Goal: Contribute content: Contribute content

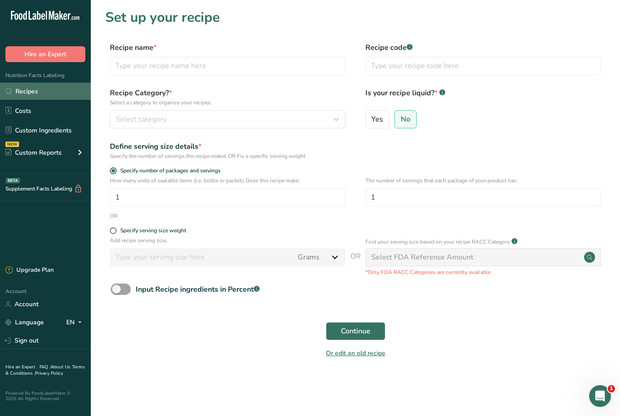
click at [39, 90] on link "Recipes" at bounding box center [45, 91] width 91 height 17
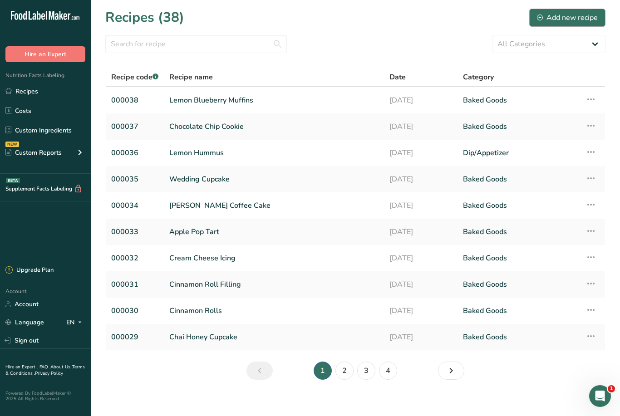
click at [573, 15] on div "Add new recipe" at bounding box center [567, 17] width 61 height 11
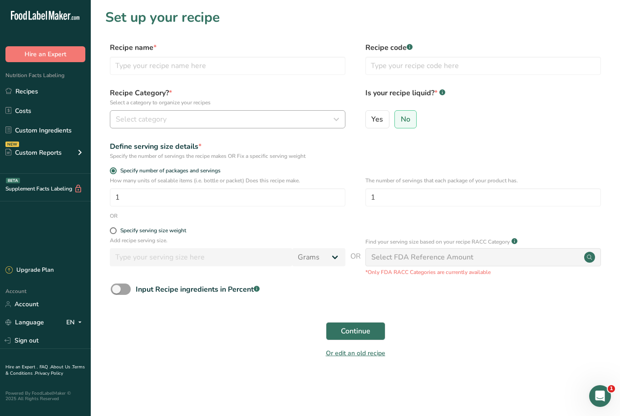
click at [152, 118] on span "Select category" at bounding box center [141, 119] width 51 height 11
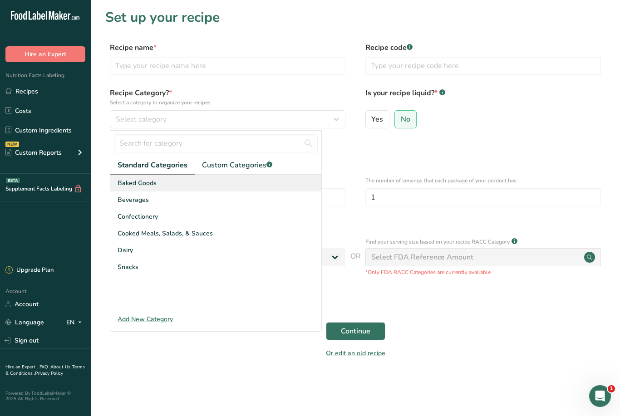
click at [148, 182] on span "Baked Goods" at bounding box center [137, 183] width 39 height 10
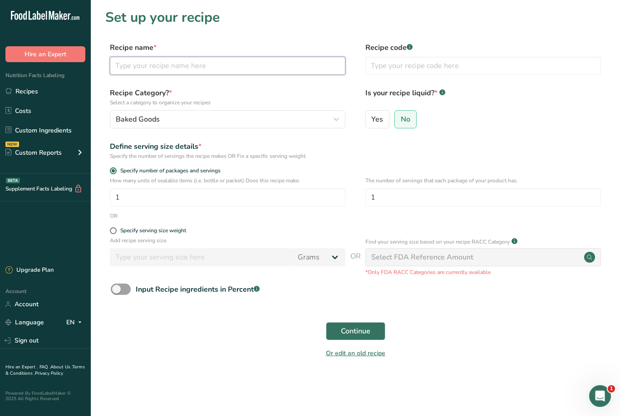
click at [128, 65] on input "text" at bounding box center [228, 66] width 236 height 18
type input "Crumb Topping"
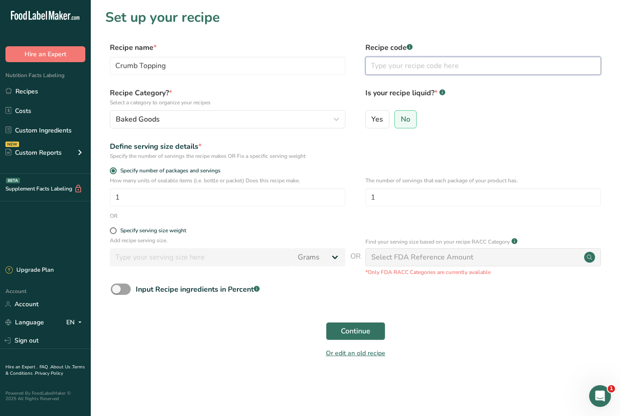
click at [396, 66] on input "text" at bounding box center [483, 66] width 236 height 18
type input "000039"
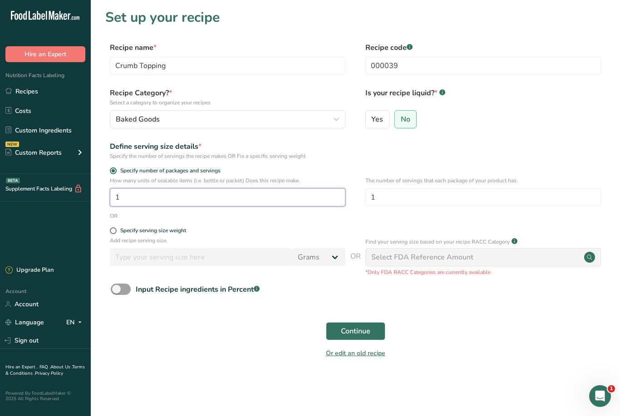
click at [133, 198] on input "1" at bounding box center [228, 197] width 236 height 18
type input "12"
click at [365, 323] on button "Continue" at bounding box center [355, 331] width 59 height 18
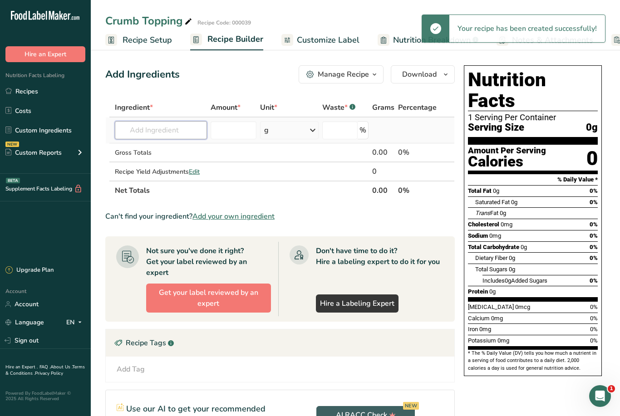
click at [166, 128] on input "text" at bounding box center [161, 130] width 92 height 18
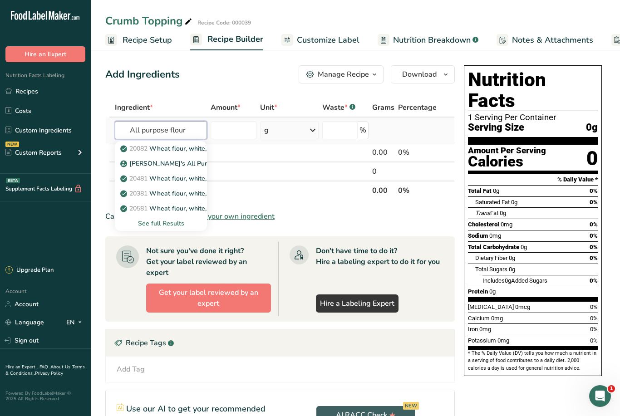
type input "All purpose flour"
click at [173, 219] on div "See full Results" at bounding box center [161, 224] width 78 height 10
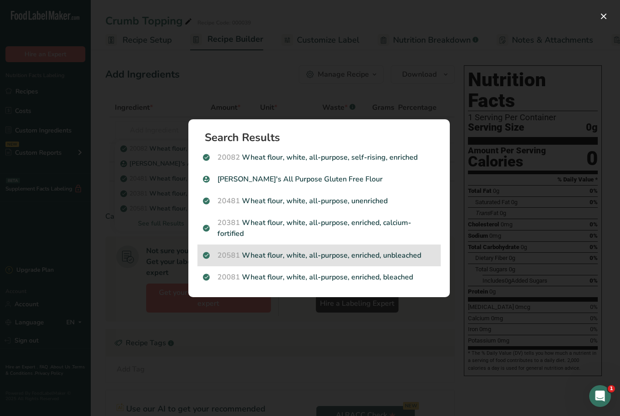
click at [298, 252] on p "20581 Wheat flour, white, all-purpose, enriched, unbleached" at bounding box center [319, 255] width 232 height 11
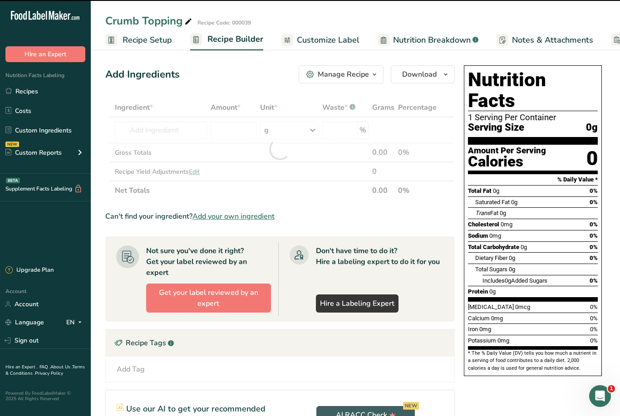
type input "0"
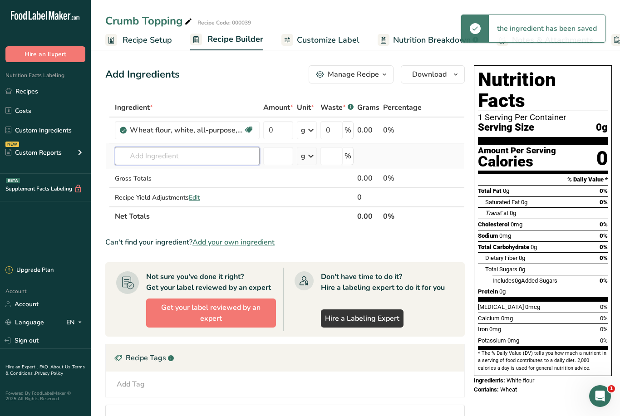
click at [158, 162] on input "text" at bounding box center [187, 156] width 145 height 18
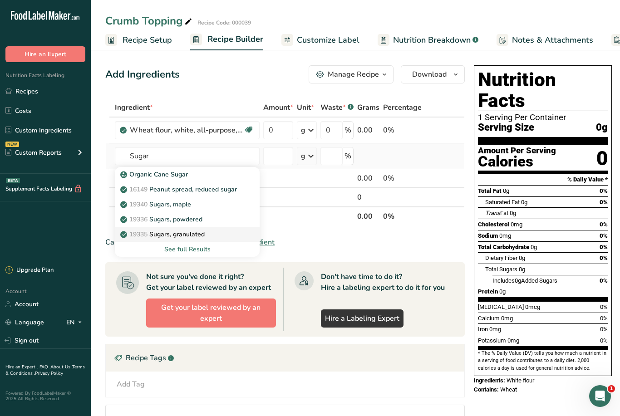
click at [196, 234] on p "19335 [GEOGRAPHIC_DATA], granulated" at bounding box center [163, 235] width 83 height 10
type input "Sugars, granulated"
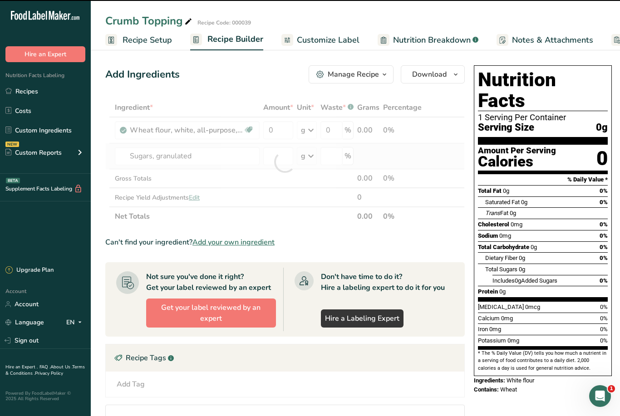
type input "0"
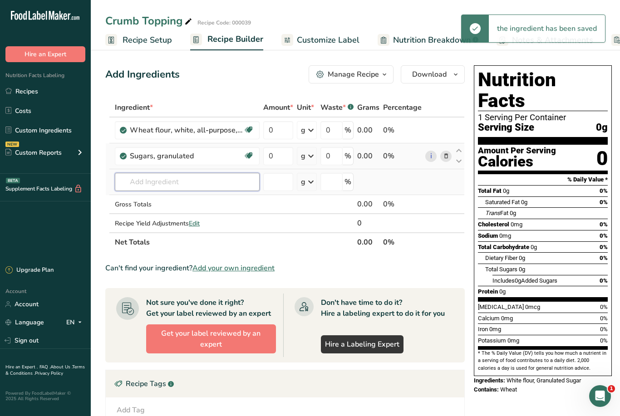
click at [182, 184] on input "text" at bounding box center [187, 182] width 145 height 18
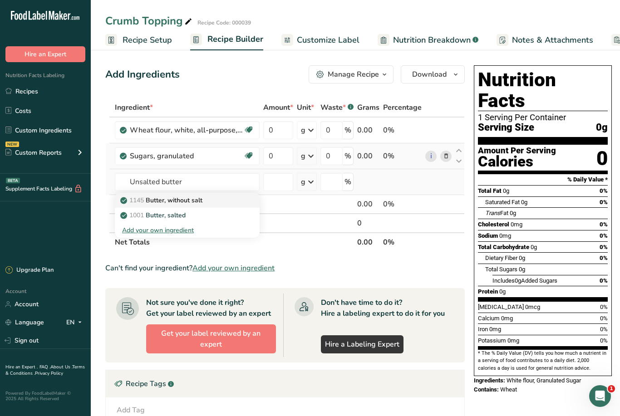
click at [199, 202] on p "1145 Butter, without salt" at bounding box center [162, 201] width 80 height 10
type input "Butter, without salt"
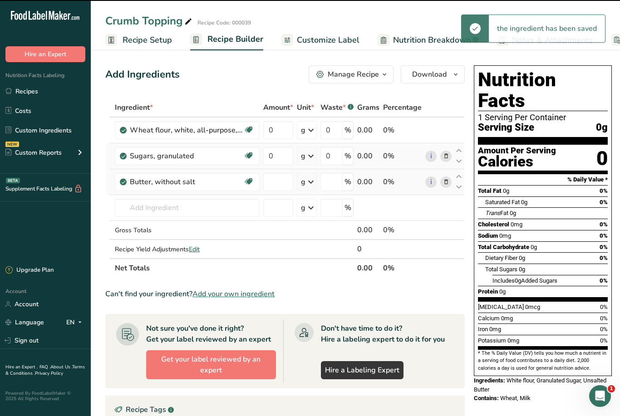
type input "0"
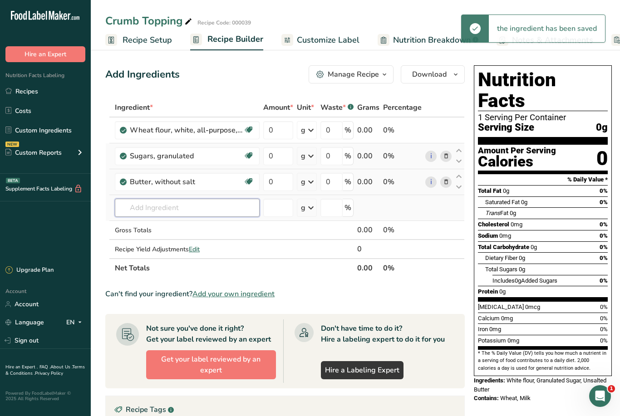
click at [156, 209] on input "text" at bounding box center [187, 208] width 145 height 18
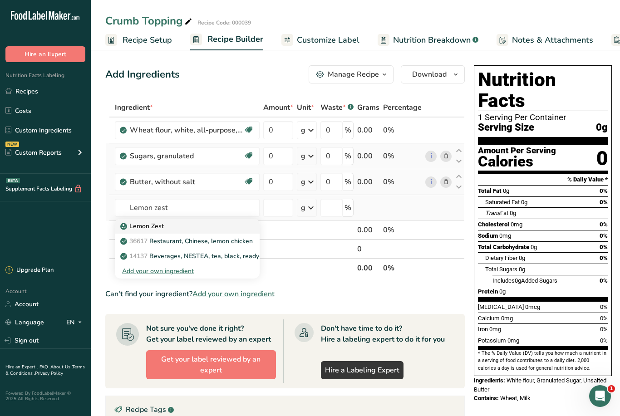
click at [159, 226] on p "Lemon Zest" at bounding box center [143, 226] width 42 height 10
type input "Lemon Zest"
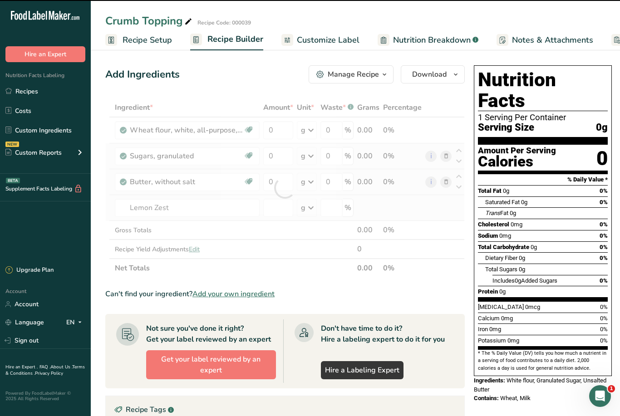
type input "0"
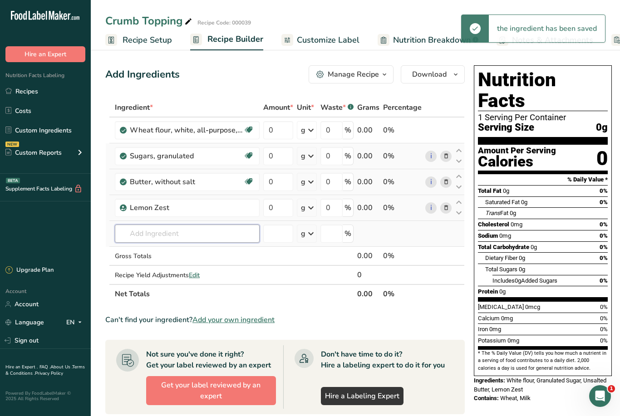
click at [164, 236] on input "text" at bounding box center [187, 234] width 145 height 18
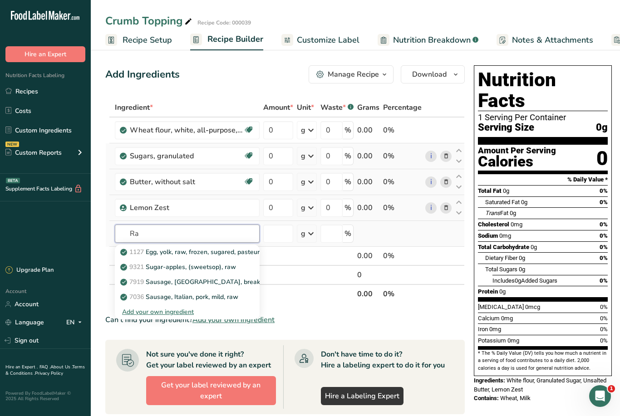
type input "R"
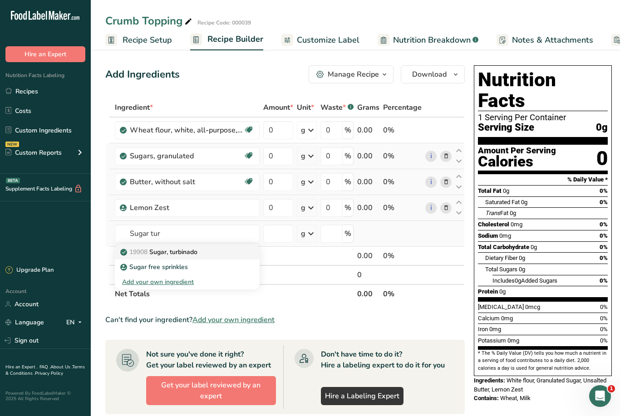
click at [196, 254] on p "19908 Sugar, turbinado" at bounding box center [159, 252] width 75 height 10
type input "Sugar, turbinado"
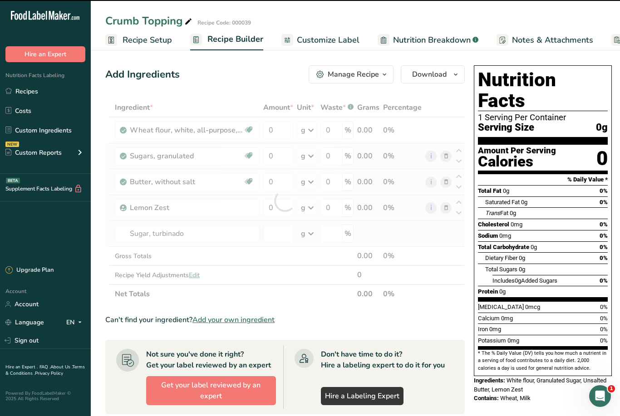
type input "0"
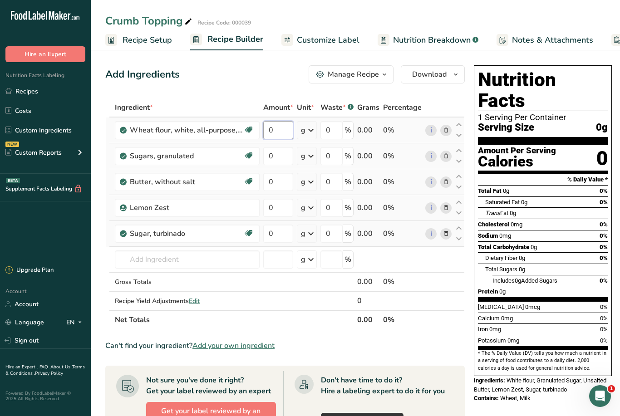
click at [275, 128] on input "0" at bounding box center [278, 130] width 30 height 18
type input "25"
click at [278, 163] on div "Ingredient * Amount * Unit * Waste * .a-a{fill:#347362;}.b-a{fill:#fff;} Grams …" at bounding box center [284, 213] width 359 height 231
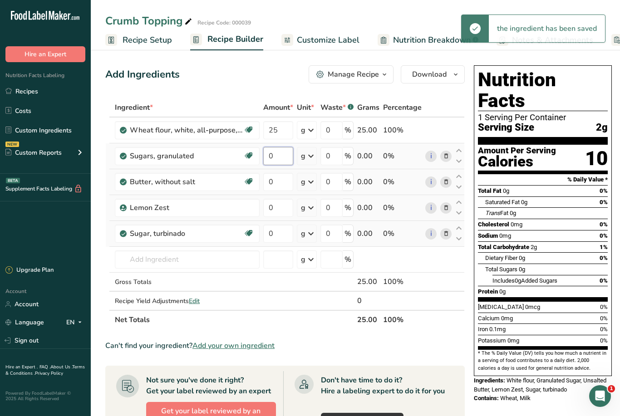
type input "3"
click at [313, 158] on div "Ingredient * Amount * Unit * Waste * .a-a{fill:#347362;}.b-a{fill:#fff;} Grams …" at bounding box center [284, 213] width 359 height 231
click at [311, 156] on icon at bounding box center [310, 156] width 11 height 16
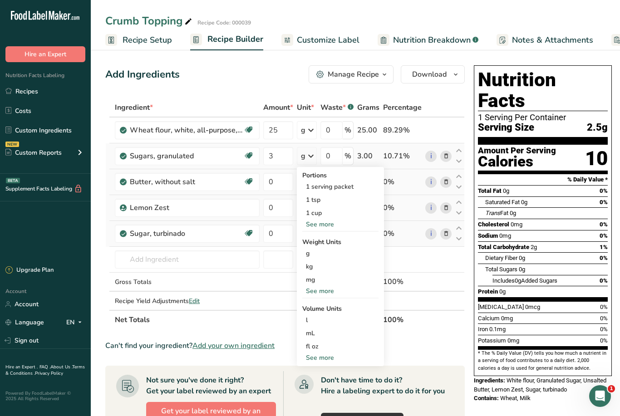
click at [327, 227] on div "See more" at bounding box center [340, 225] width 76 height 10
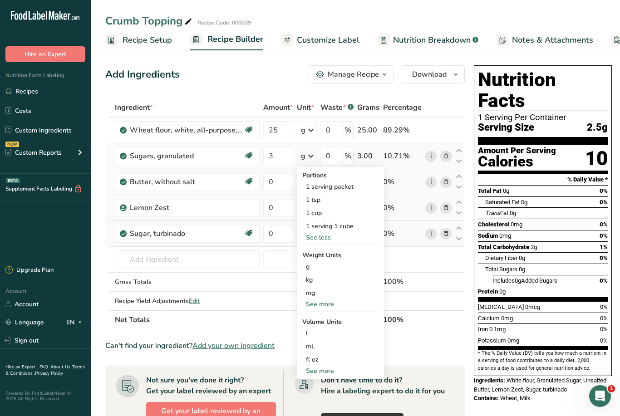
click at [326, 305] on div "See more" at bounding box center [340, 305] width 76 height 10
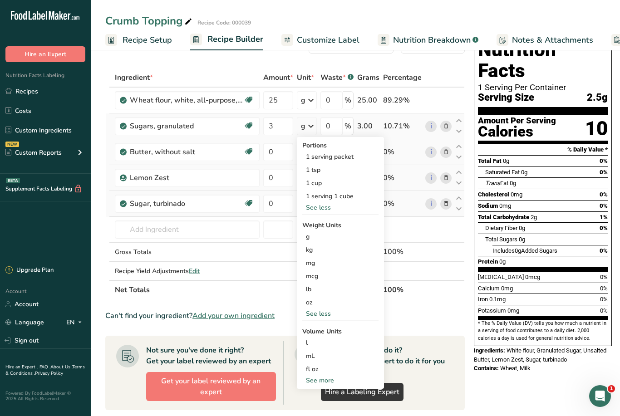
scroll to position [39, 0]
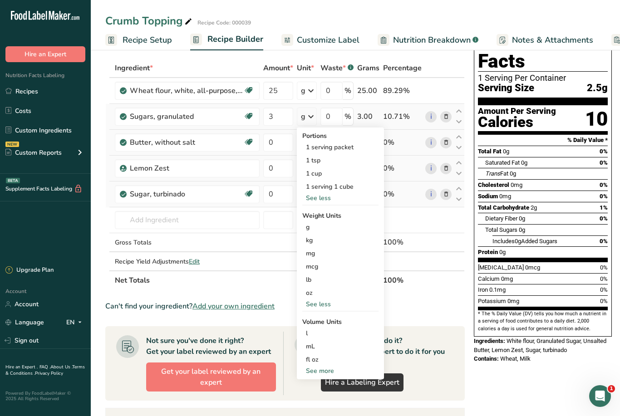
click at [323, 369] on div "See more" at bounding box center [340, 371] width 76 height 10
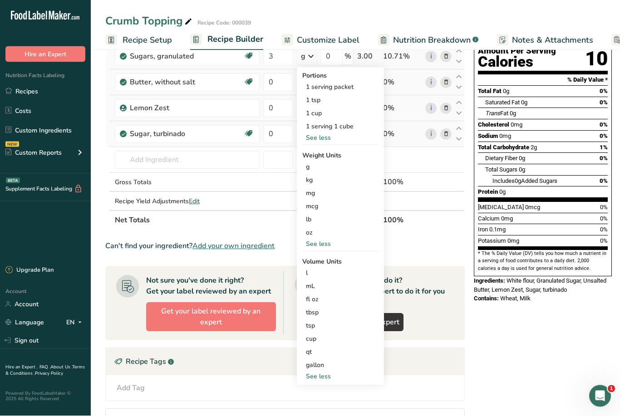
scroll to position [100, 0]
click at [313, 316] on div "tbsp" at bounding box center [340, 313] width 69 height 10
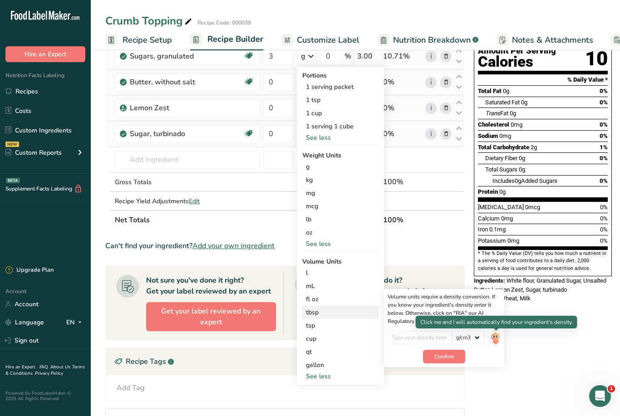
click at [497, 342] on img at bounding box center [495, 339] width 10 height 16
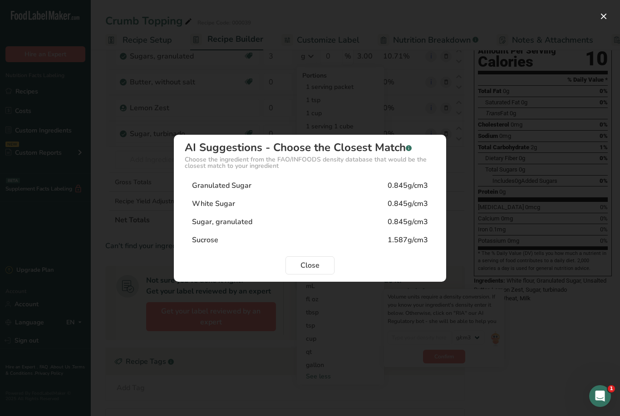
click at [410, 191] on div "0.845g/cm3" at bounding box center [408, 185] width 40 height 11
type input "0.845"
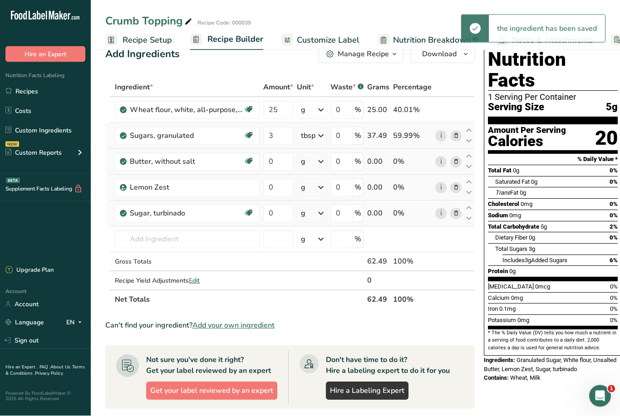
scroll to position [20, 0]
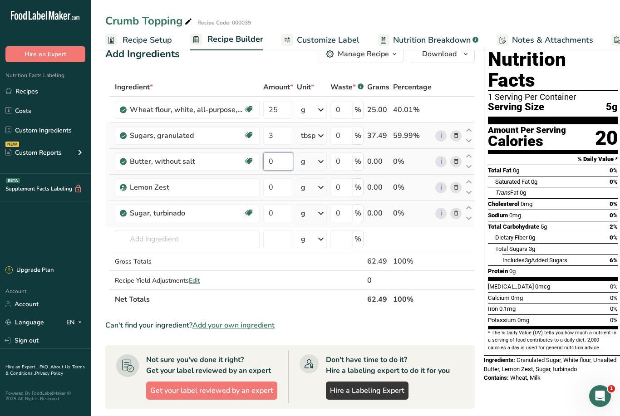
click at [273, 161] on input "0" at bounding box center [278, 161] width 30 height 18
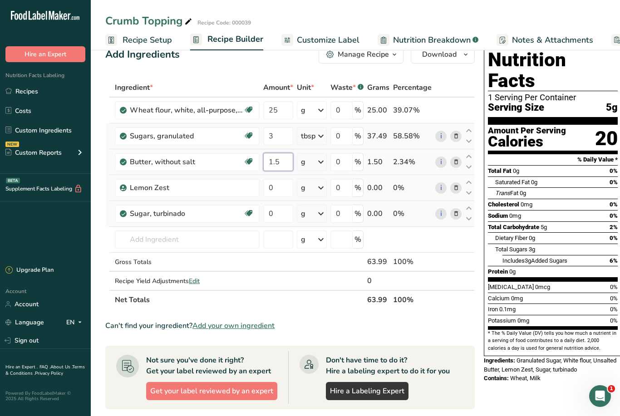
type input "1.5"
click at [323, 162] on div "Ingredient * Amount * Unit * Waste * .a-a{fill:#347362;}.b-a{fill:#fff;} Grams …" at bounding box center [289, 193] width 369 height 231
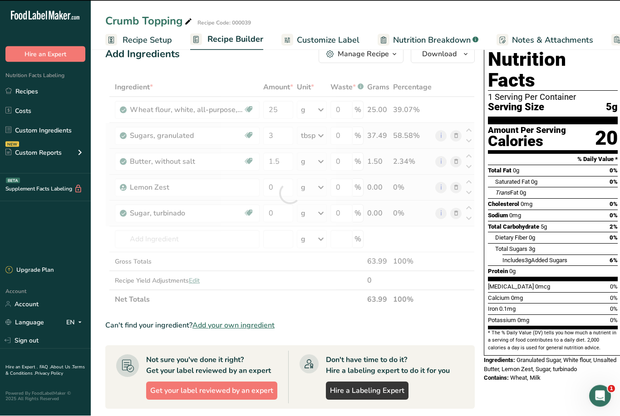
scroll to position [20, 0]
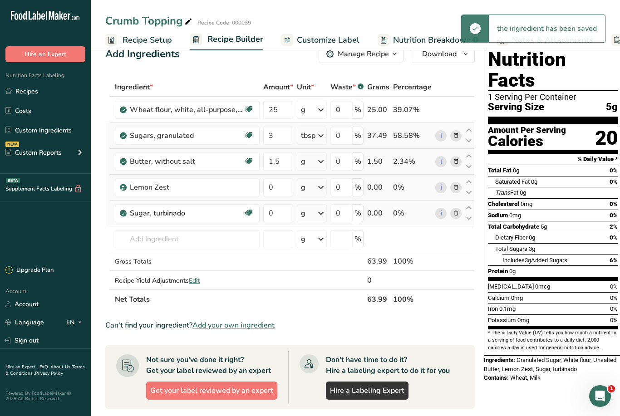
click at [319, 162] on icon at bounding box center [320, 161] width 11 height 16
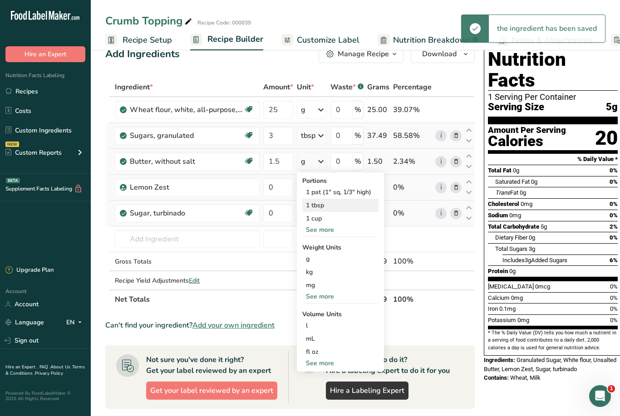
click at [317, 207] on div "1 tbsp" at bounding box center [340, 205] width 76 height 13
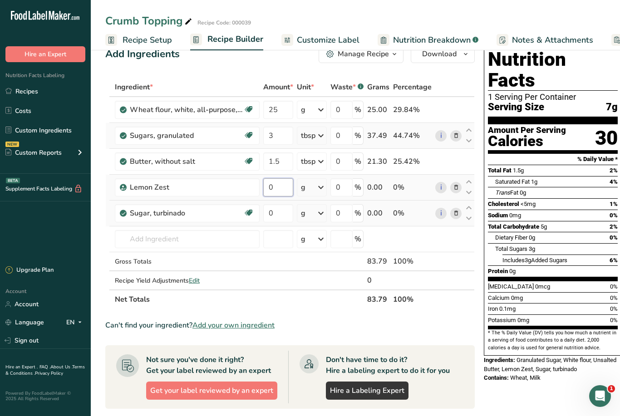
click at [269, 192] on input "0" at bounding box center [278, 187] width 30 height 18
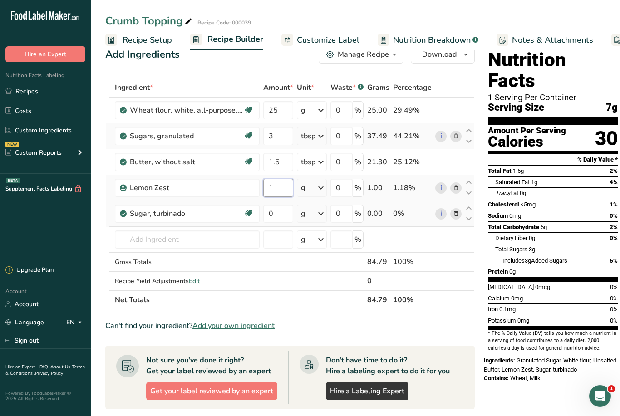
type input "1"
click at [318, 188] on div "Ingredient * Amount * Unit * Waste * .a-a{fill:#347362;}.b-a{fill:#fff;} Grams …" at bounding box center [289, 193] width 369 height 231
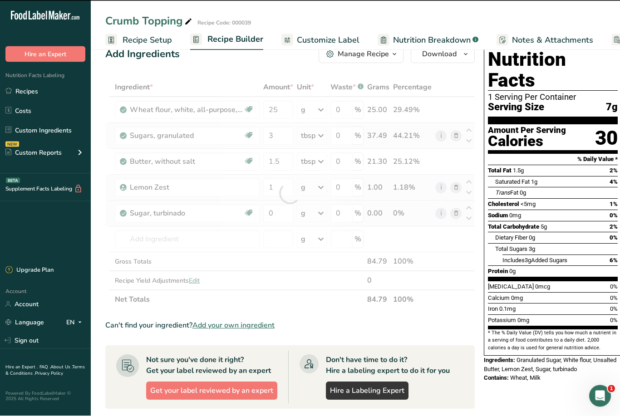
scroll to position [20, 0]
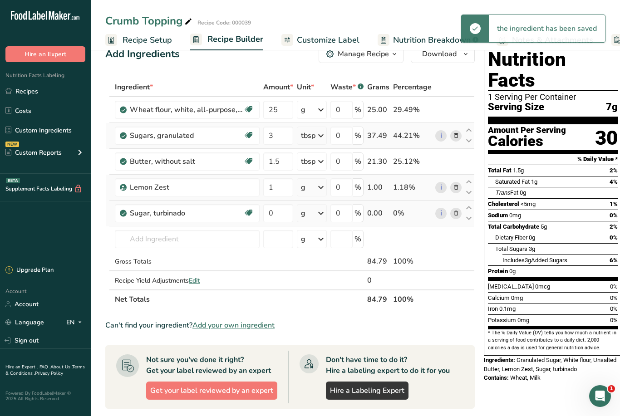
click at [316, 187] on icon at bounding box center [320, 187] width 11 height 16
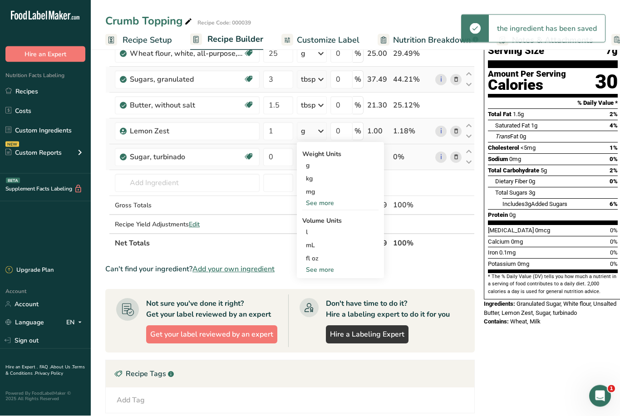
scroll to position [77, 0]
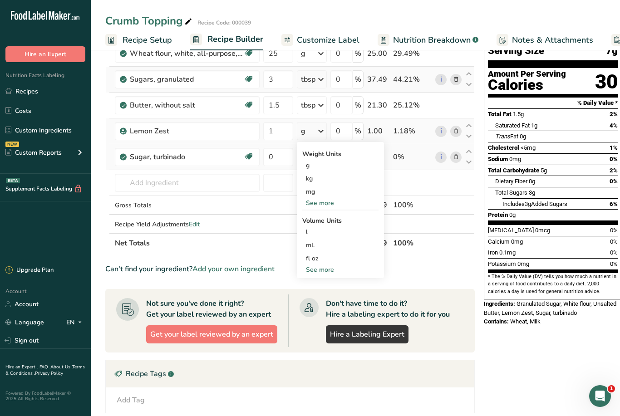
click at [326, 272] on div "See more" at bounding box center [340, 270] width 76 height 10
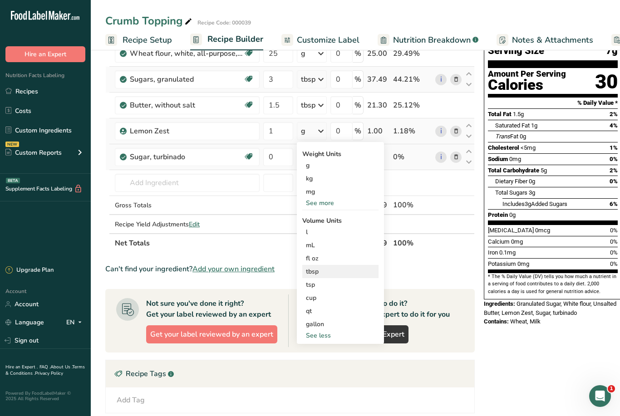
click at [318, 270] on div "tbsp" at bounding box center [340, 272] width 69 height 10
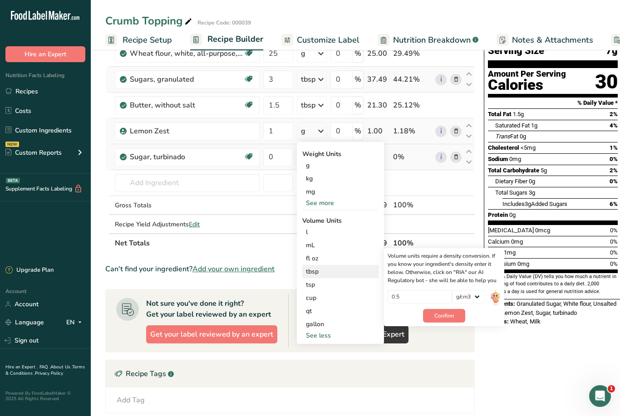
click at [334, 272] on div "tbsp" at bounding box center [340, 272] width 69 height 10
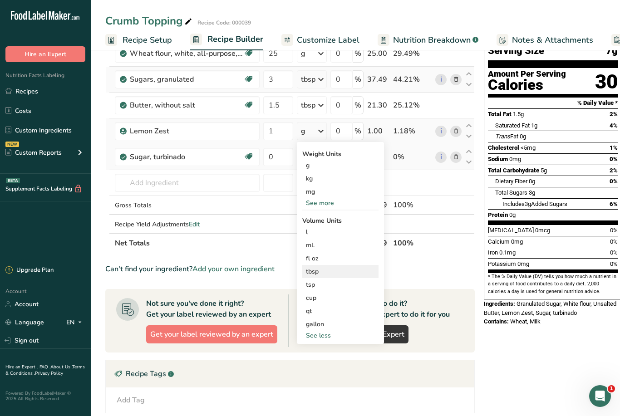
click at [344, 270] on div "tbsp" at bounding box center [340, 272] width 69 height 10
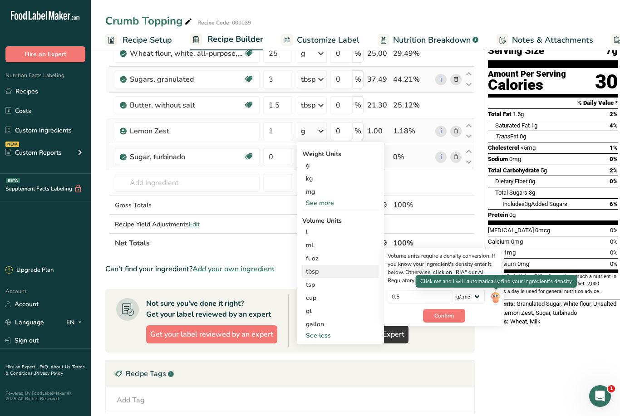
click at [496, 298] on img at bounding box center [495, 298] width 10 height 16
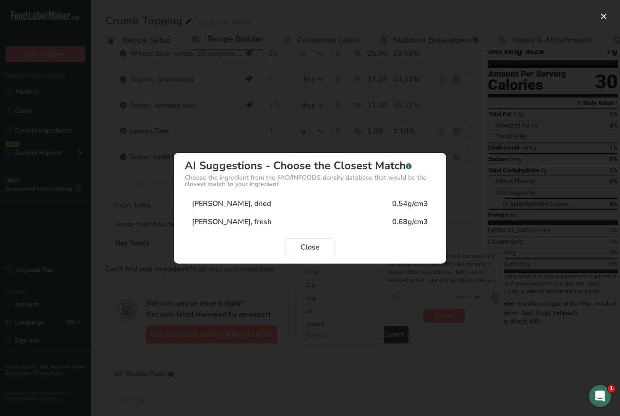
click at [420, 227] on div "0.68g/cm3" at bounding box center [410, 221] width 36 height 11
type input "0.68"
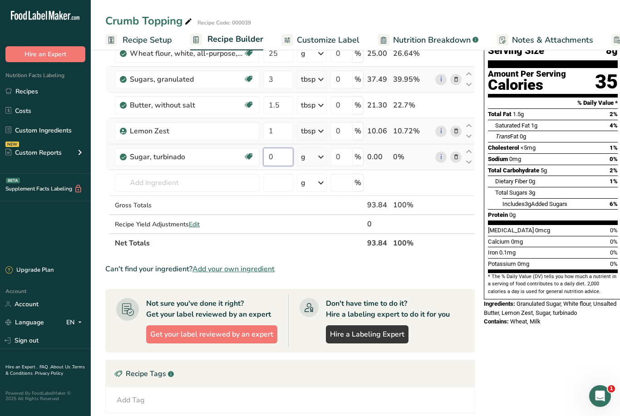
click at [272, 155] on input "0" at bounding box center [278, 157] width 30 height 18
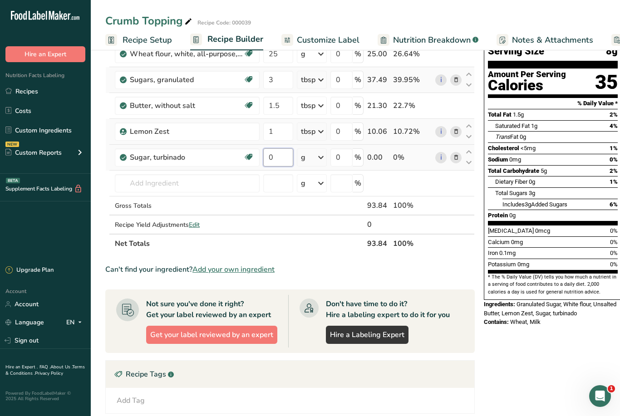
type input "1"
click at [319, 155] on div "Ingredient * Amount * Unit * Waste * .a-a{fill:#347362;}.b-a{fill:#fff;} Grams …" at bounding box center [289, 137] width 369 height 231
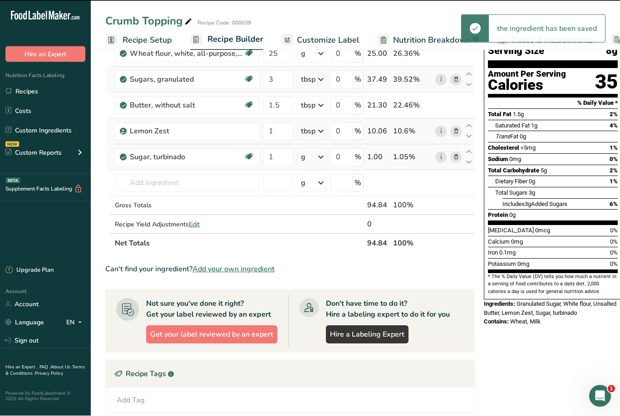
scroll to position [77, 0]
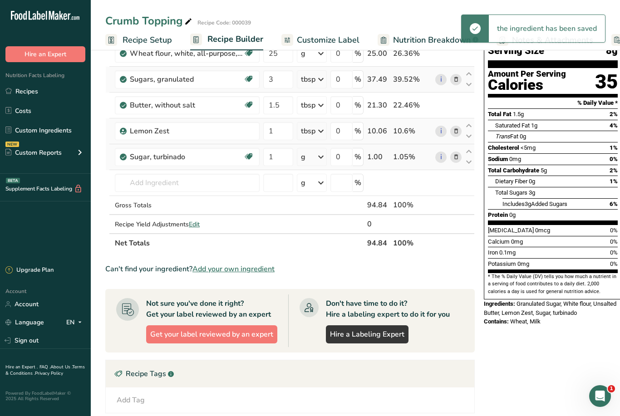
click at [321, 158] on icon at bounding box center [320, 157] width 11 height 16
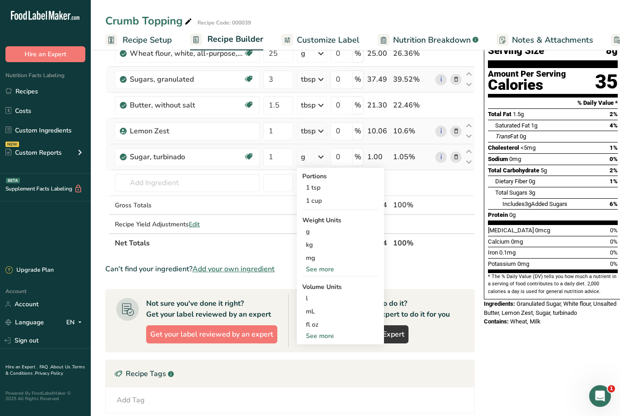
click at [331, 337] on div "See more" at bounding box center [340, 336] width 76 height 10
select select "22"
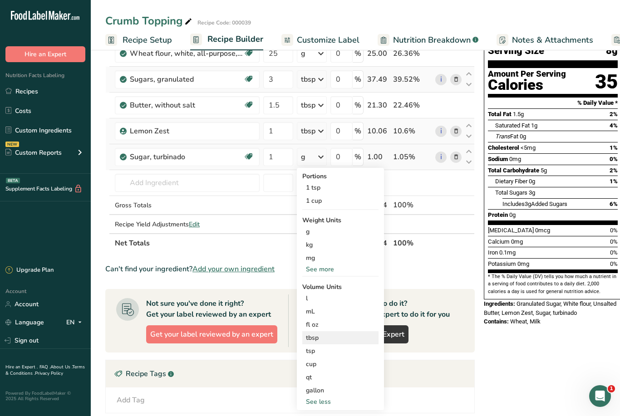
click at [317, 334] on div "tbsp" at bounding box center [340, 338] width 69 height 10
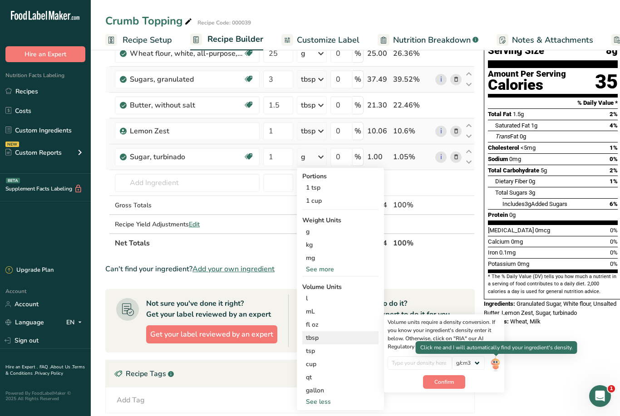
click at [498, 369] on img at bounding box center [495, 364] width 10 height 16
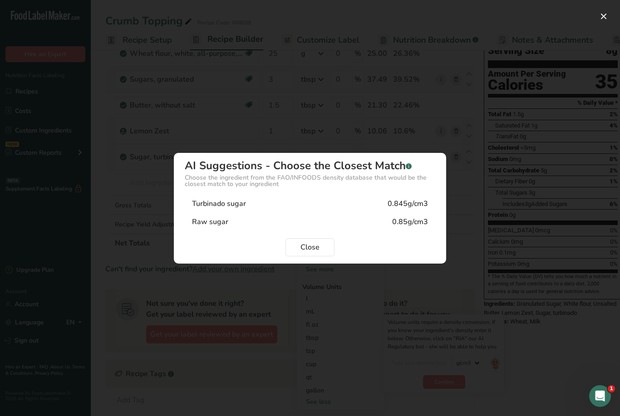
click at [414, 227] on div "0.85g/cm3" at bounding box center [410, 221] width 36 height 11
type input "0.85"
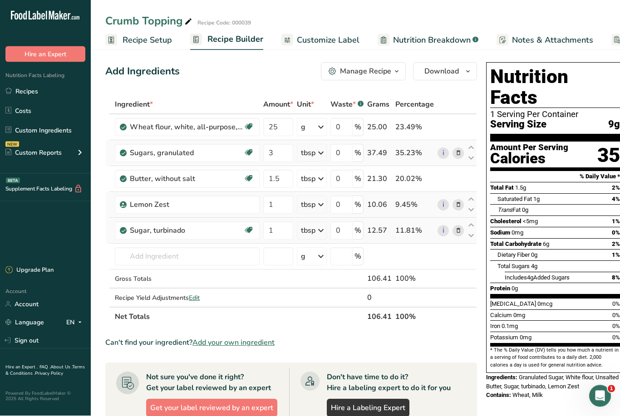
scroll to position [0, 0]
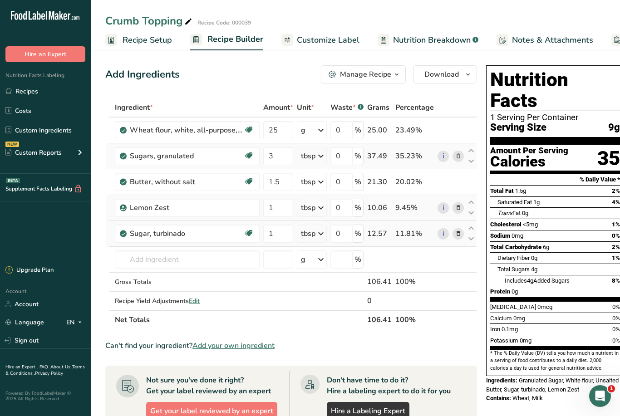
click at [383, 77] on div "Manage Recipe" at bounding box center [365, 74] width 51 height 11
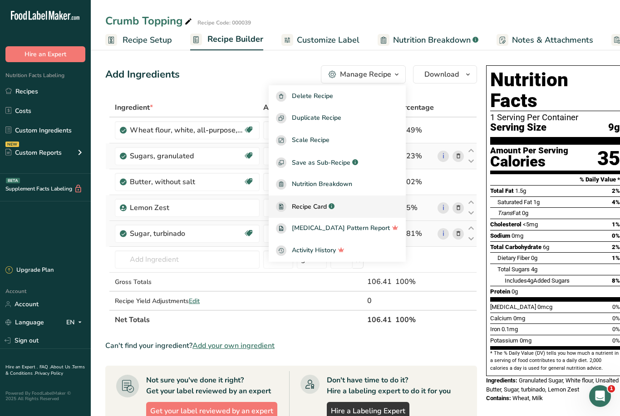
click at [327, 208] on span "Recipe Card" at bounding box center [309, 207] width 35 height 10
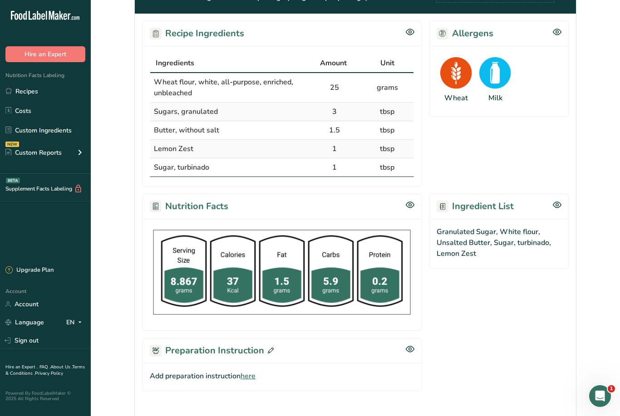
scroll to position [196, 0]
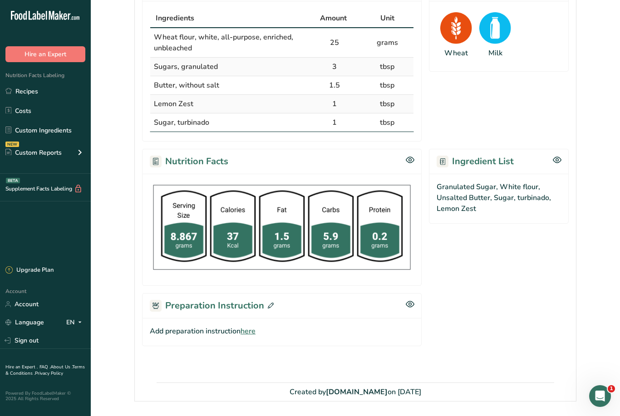
click at [293, 312] on div "Preparation Instruction" at bounding box center [282, 305] width 280 height 25
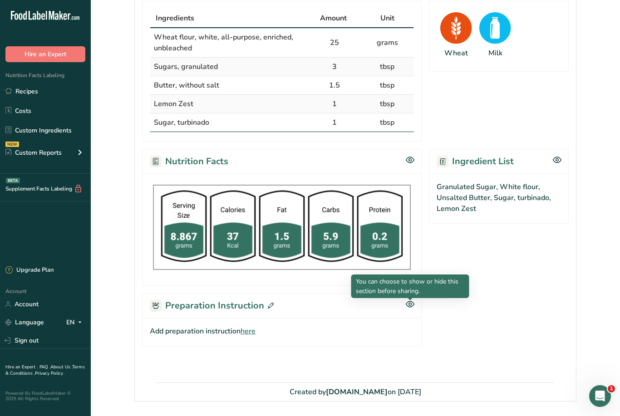
click at [408, 307] on icon at bounding box center [410, 304] width 9 height 8
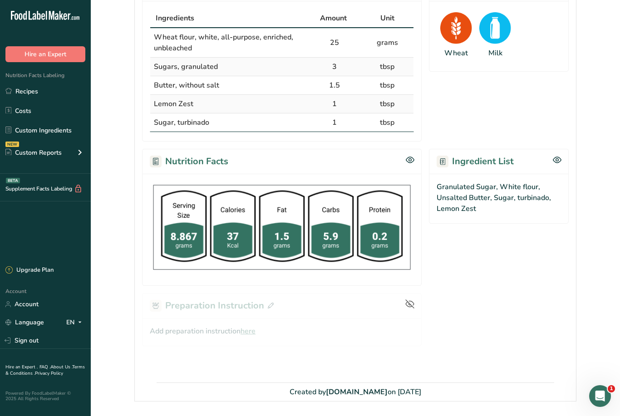
click at [273, 301] on div at bounding box center [282, 319] width 280 height 53
click at [410, 304] on icon at bounding box center [409, 304] width 9 height 9
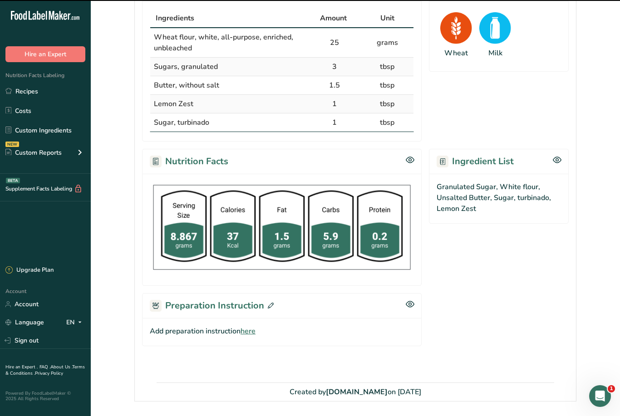
click at [412, 305] on icon at bounding box center [410, 304] width 9 height 8
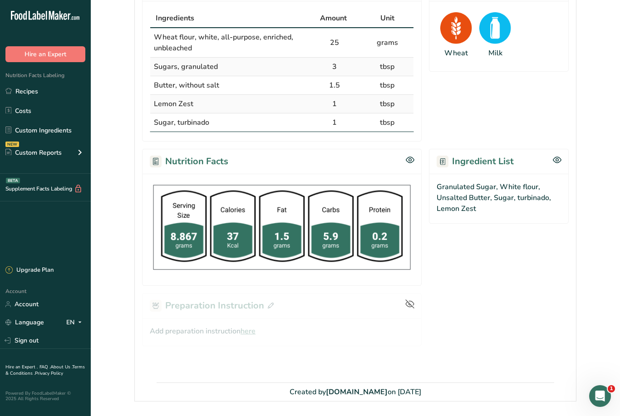
click at [409, 305] on icon at bounding box center [410, 304] width 8 height 6
click at [246, 305] on h2 "Preparation Instruction" at bounding box center [212, 306] width 124 height 14
click at [255, 329] on span "here" at bounding box center [248, 331] width 15 height 11
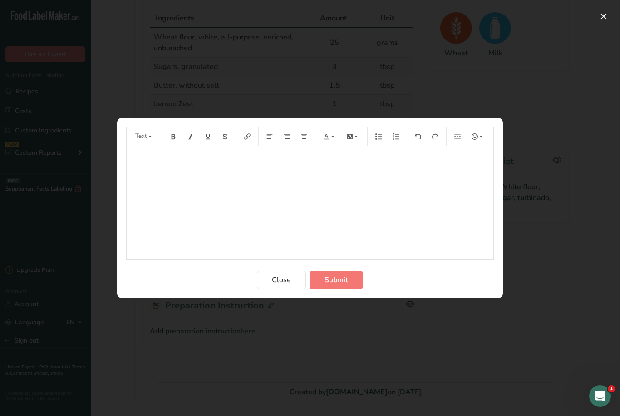
click at [161, 189] on div "﻿" at bounding box center [310, 202] width 367 height 113
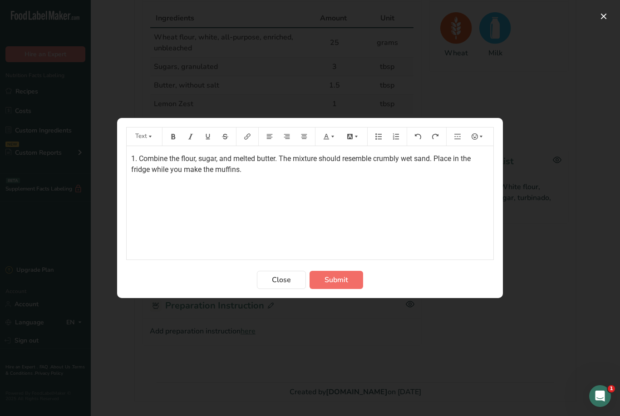
click at [337, 285] on span "Submit" at bounding box center [336, 280] width 24 height 11
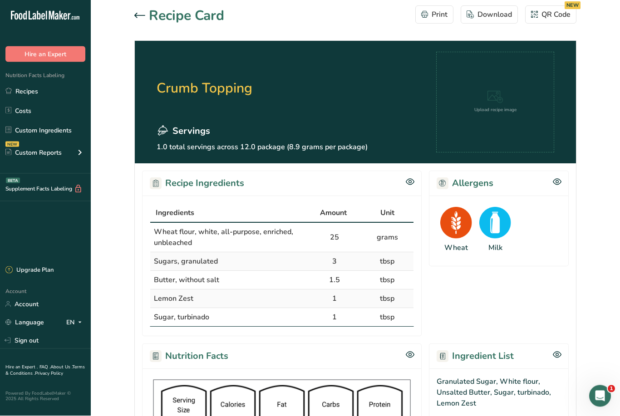
scroll to position [0, 0]
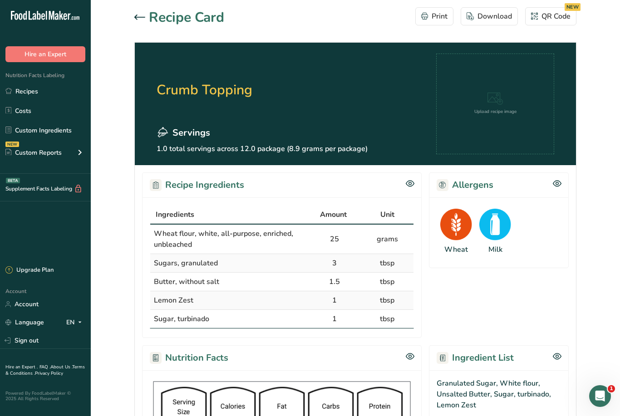
click at [142, 18] on icon at bounding box center [139, 17] width 11 height 5
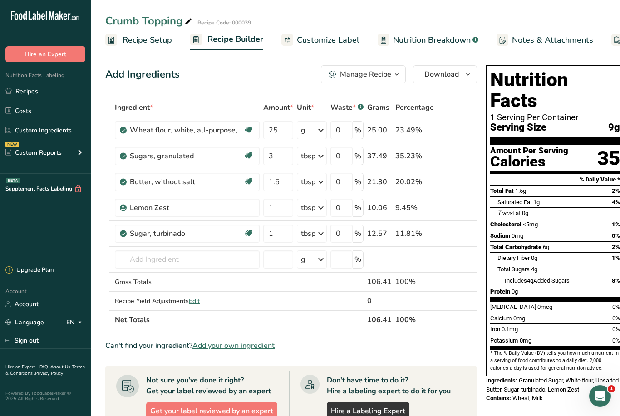
click at [394, 73] on icon "button" at bounding box center [396, 74] width 7 height 11
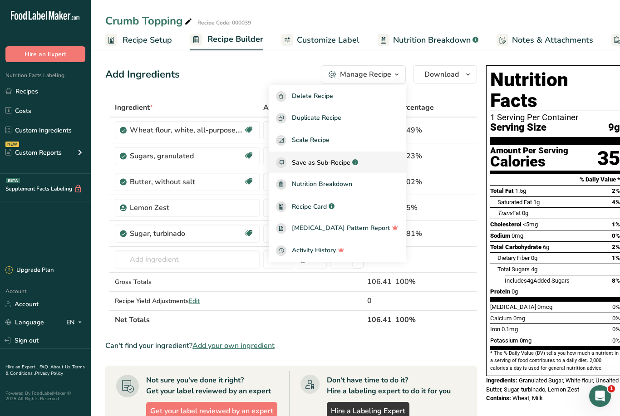
click at [349, 162] on span "Save as Sub-Recipe" at bounding box center [321, 163] width 59 height 10
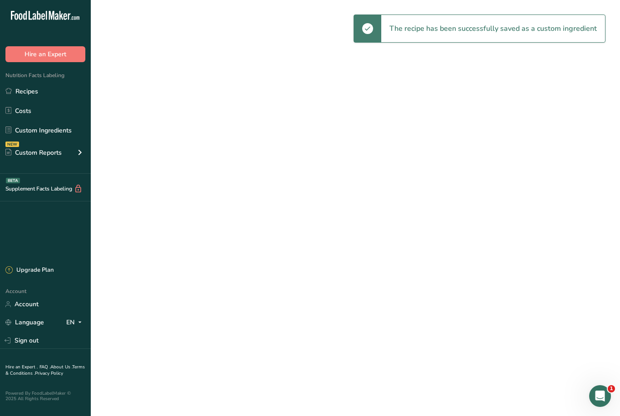
select select "30"
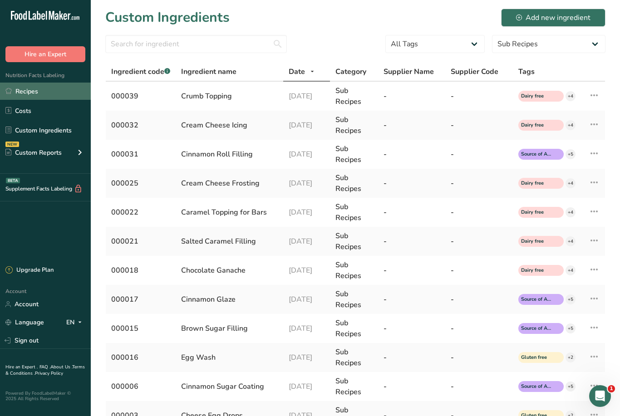
click at [29, 92] on link "Recipes" at bounding box center [45, 91] width 91 height 17
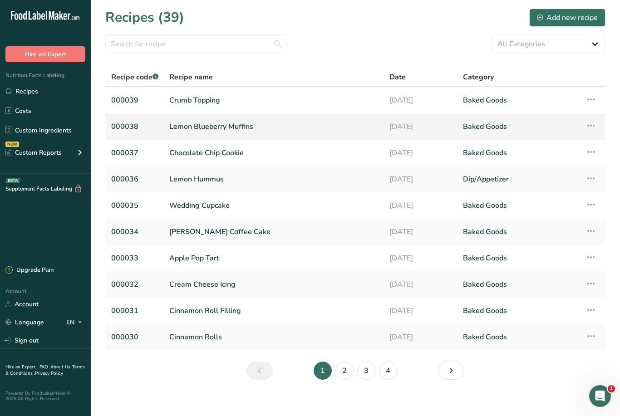
click at [186, 125] on link "Lemon Blueberry Muffins" at bounding box center [273, 126] width 209 height 19
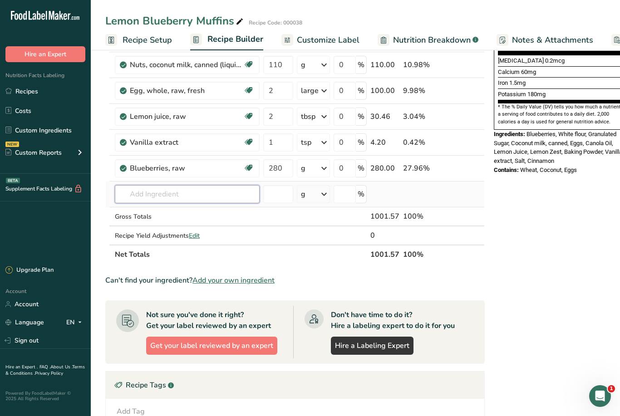
click at [149, 192] on input "text" at bounding box center [187, 194] width 145 height 18
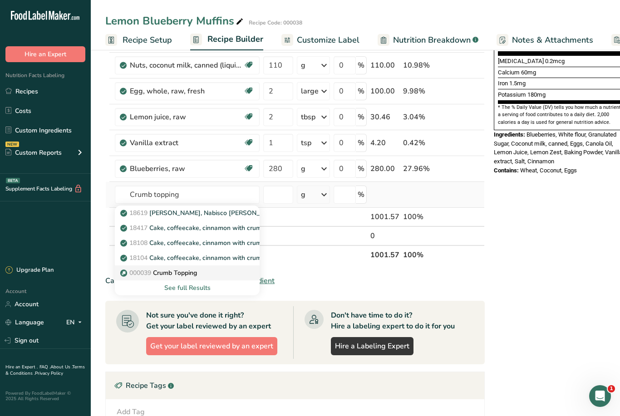
click at [190, 271] on p "000039 Crumb Topping" at bounding box center [159, 273] width 75 height 10
type input "Crumb Topping"
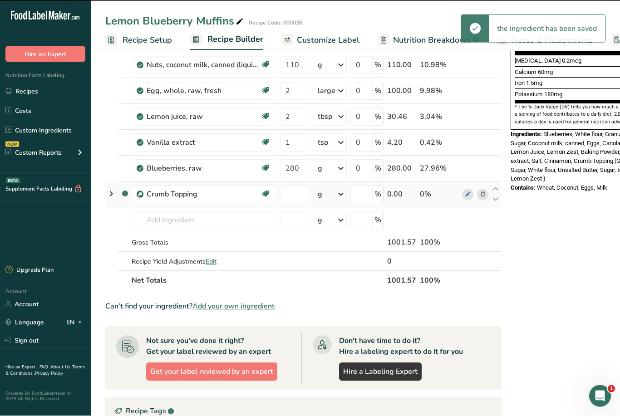
type input "0"
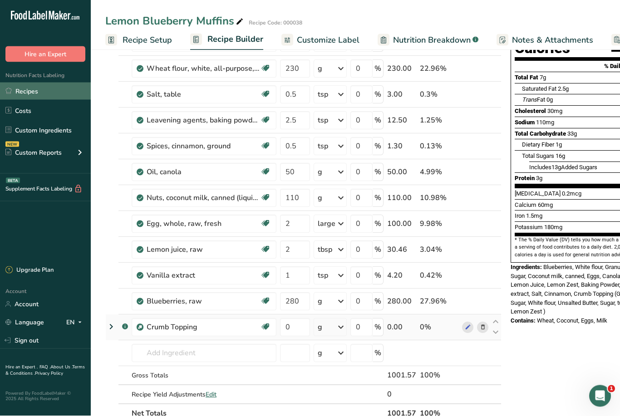
scroll to position [113, 0]
click at [29, 93] on link "Recipes" at bounding box center [45, 91] width 91 height 17
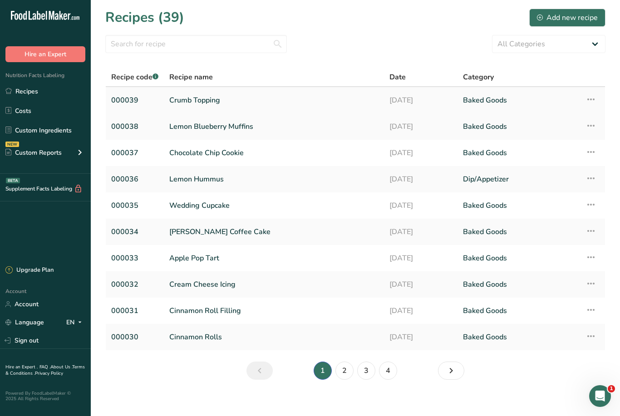
click at [193, 102] on link "Crumb Topping" at bounding box center [273, 100] width 209 height 19
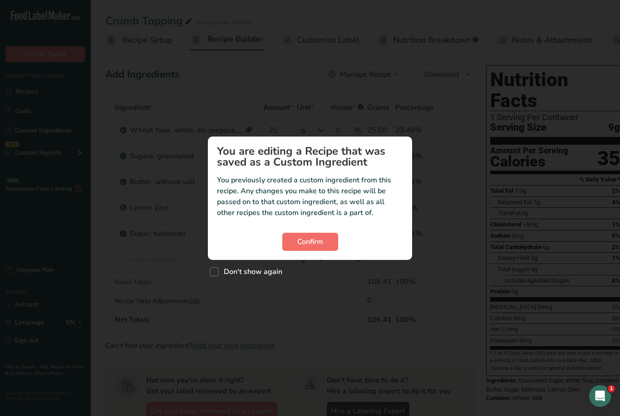
click at [325, 251] on button "Confirm" at bounding box center [310, 242] width 56 height 18
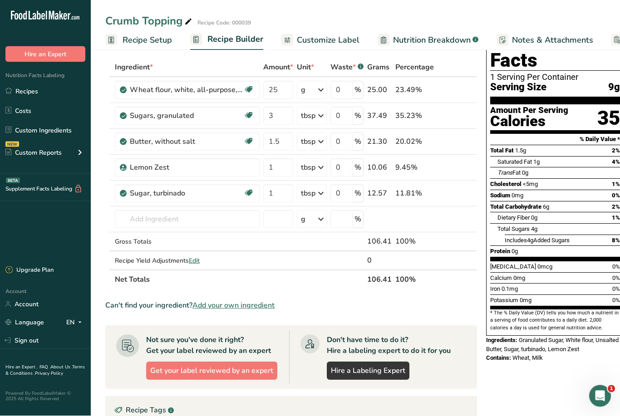
scroll to position [41, 0]
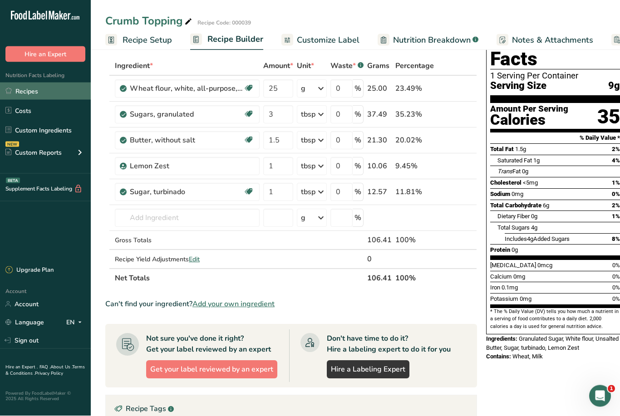
click at [23, 93] on link "Recipes" at bounding box center [45, 91] width 91 height 17
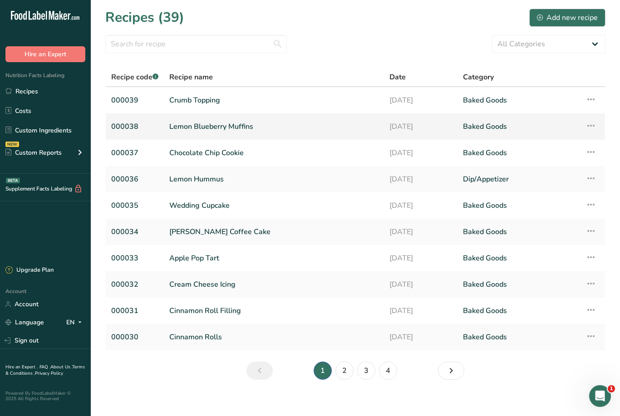
click at [188, 125] on link "Lemon Blueberry Muffins" at bounding box center [273, 126] width 209 height 19
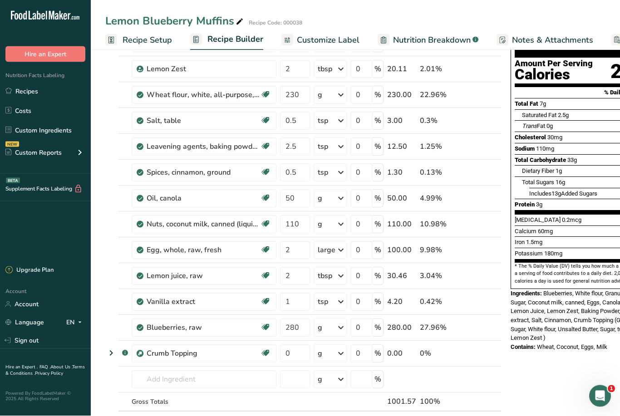
scroll to position [86, 0]
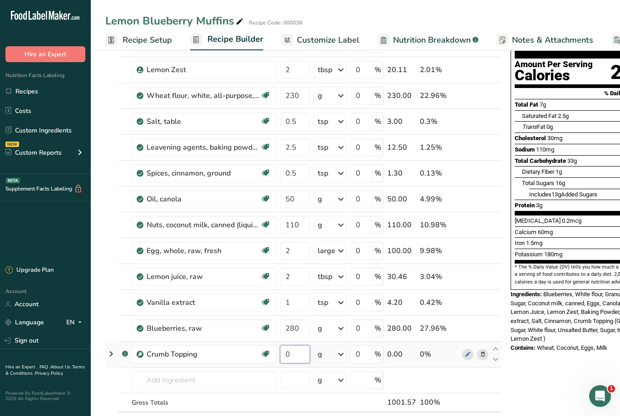
click at [290, 356] on input "0" at bounding box center [295, 354] width 30 height 18
type input "1"
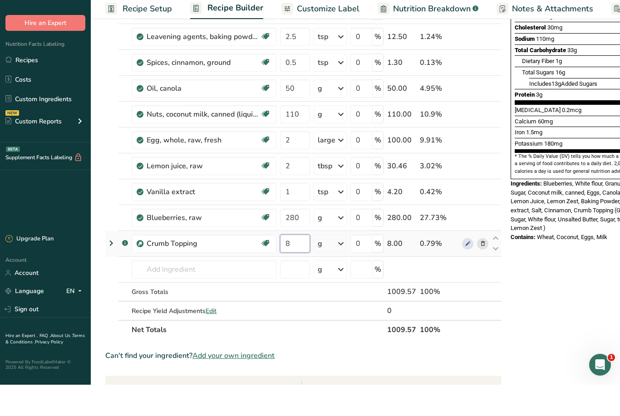
scroll to position [174, 0]
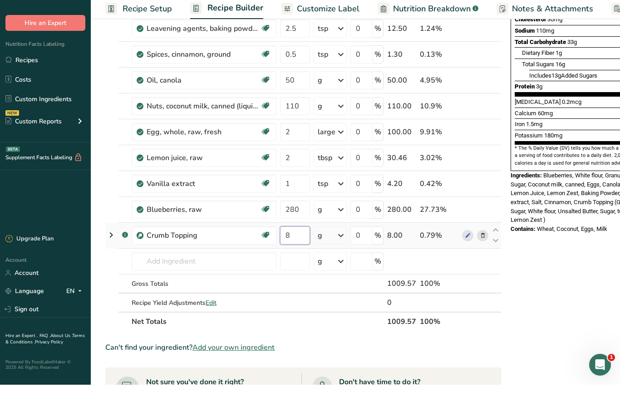
type input "8"
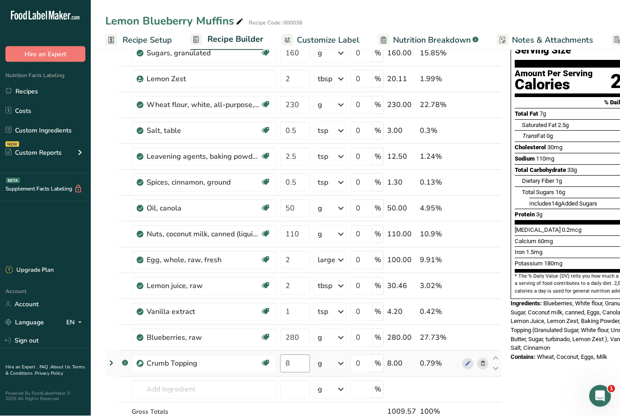
scroll to position [0, 0]
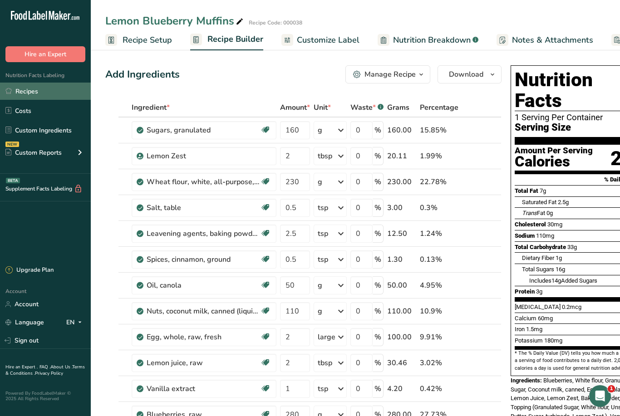
click at [34, 92] on link "Recipes" at bounding box center [45, 91] width 91 height 17
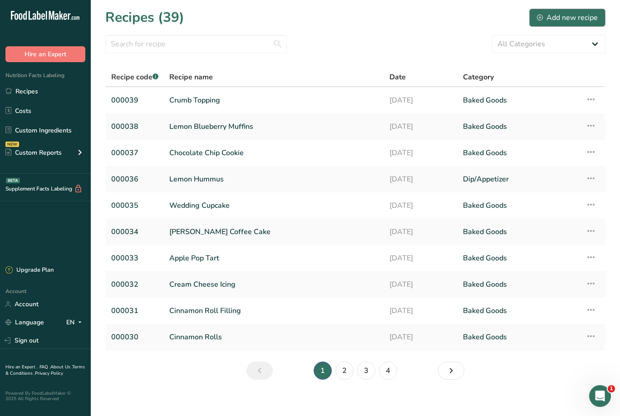
click at [564, 17] on div "Add new recipe" at bounding box center [567, 17] width 61 height 11
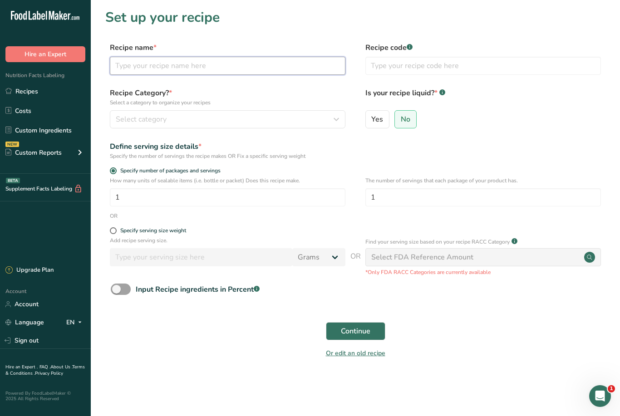
click at [165, 66] on input "text" at bounding box center [228, 66] width 236 height 18
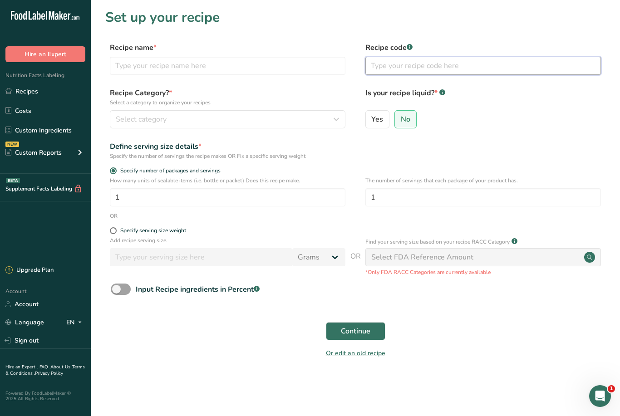
click at [388, 69] on input "text" at bounding box center [483, 66] width 236 height 18
type input "000040"
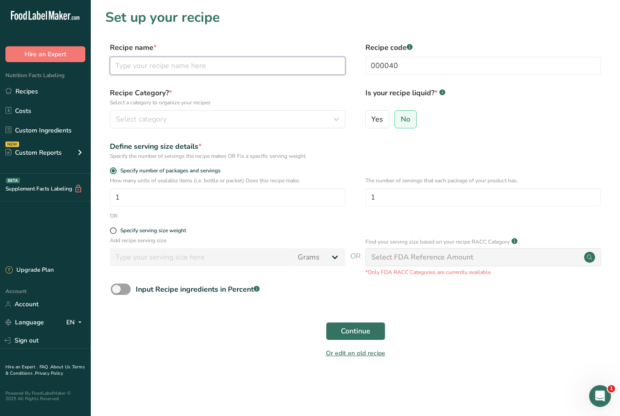
click at [162, 60] on input "text" at bounding box center [228, 66] width 236 height 18
type input "Double Chocolate Chip Muffins"
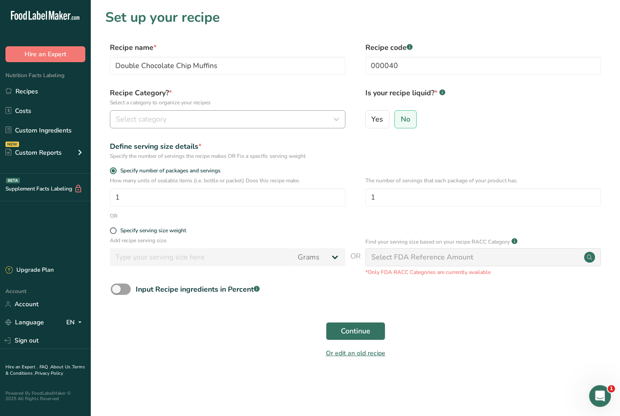
click at [139, 112] on button "Select category" at bounding box center [228, 119] width 236 height 18
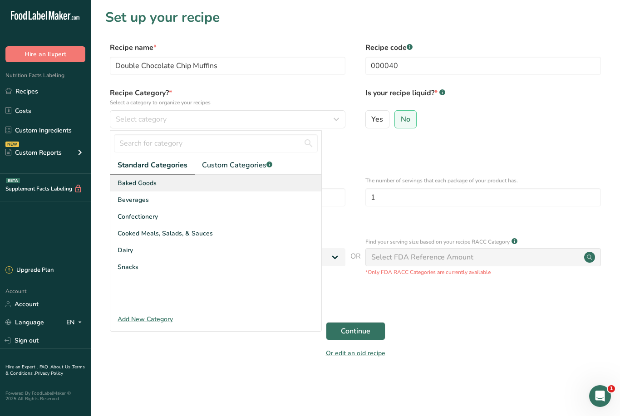
click at [164, 184] on div "Baked Goods" at bounding box center [215, 183] width 211 height 17
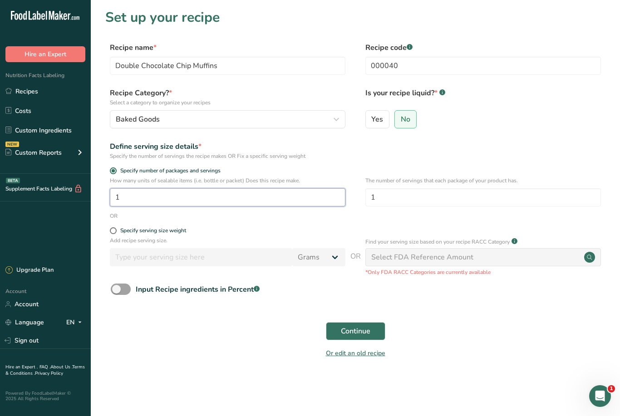
click at [130, 195] on input "1" at bounding box center [228, 197] width 236 height 18
type input "12"
click at [368, 335] on span "Continue" at bounding box center [355, 331] width 29 height 11
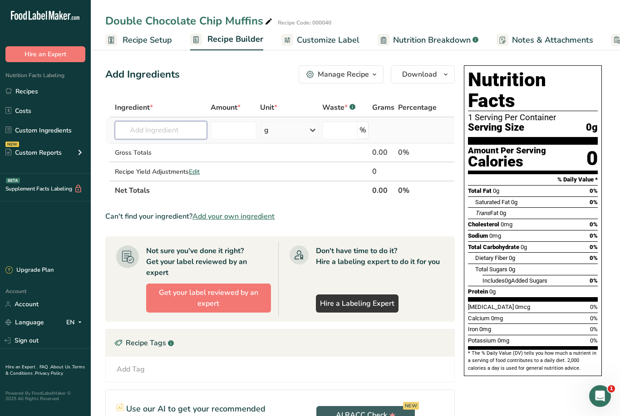
click at [172, 133] on input "text" at bounding box center [161, 130] width 92 height 18
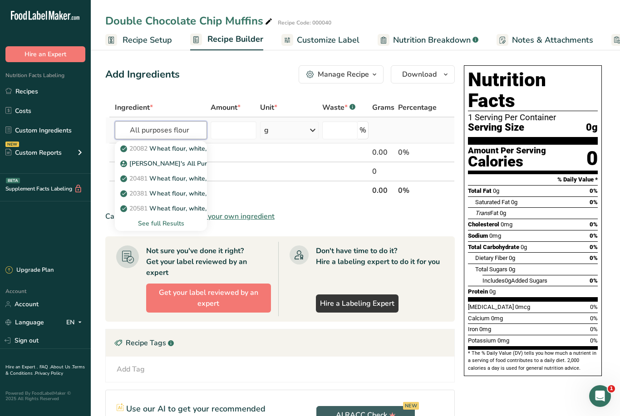
type input "All purposes flour"
click at [172, 227] on div "See full Results" at bounding box center [161, 224] width 78 height 10
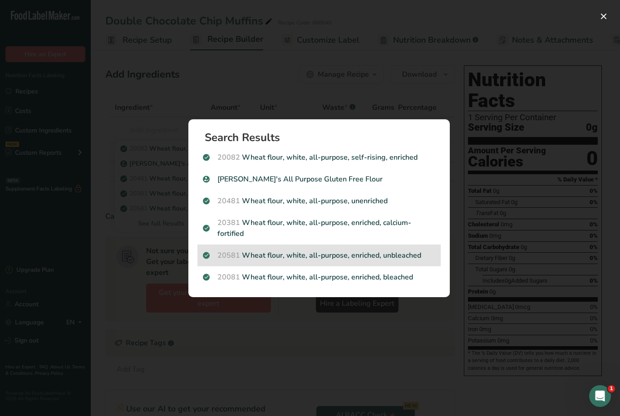
click at [340, 254] on p "20581 Wheat flour, white, all-purpose, enriched, unbleached" at bounding box center [319, 255] width 232 height 11
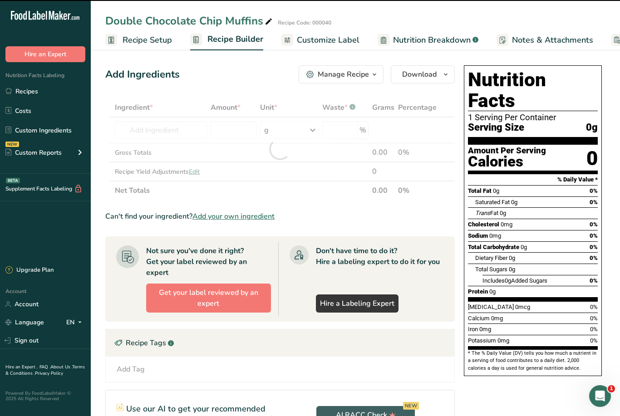
type input "0"
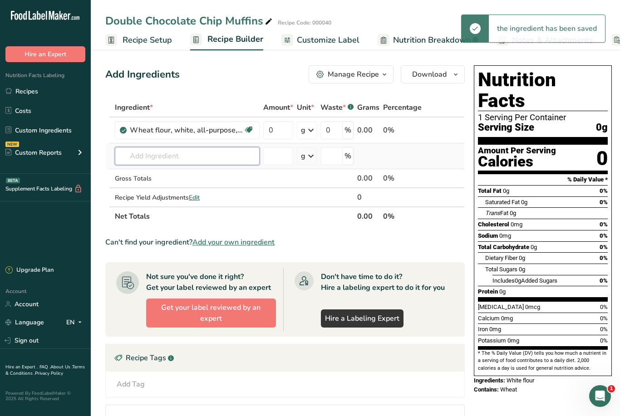
click at [156, 158] on input "text" at bounding box center [187, 156] width 145 height 18
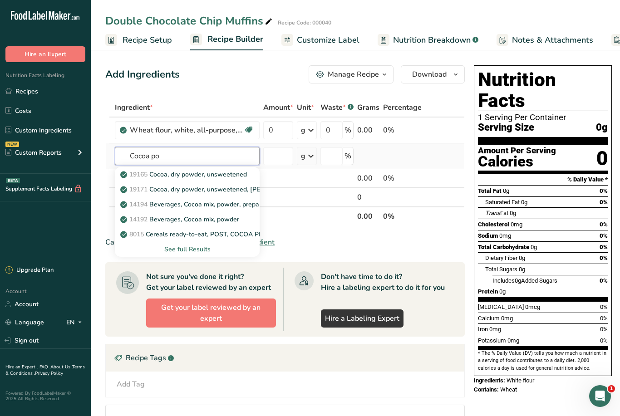
type input "Cocoa po"
click at [204, 248] on div "See full Results" at bounding box center [187, 250] width 130 height 10
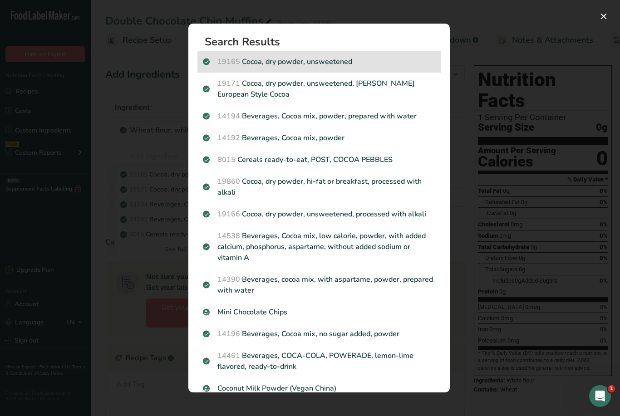
click at [330, 56] on p "19165 Cocoa, dry powder, unsweetened" at bounding box center [319, 61] width 232 height 11
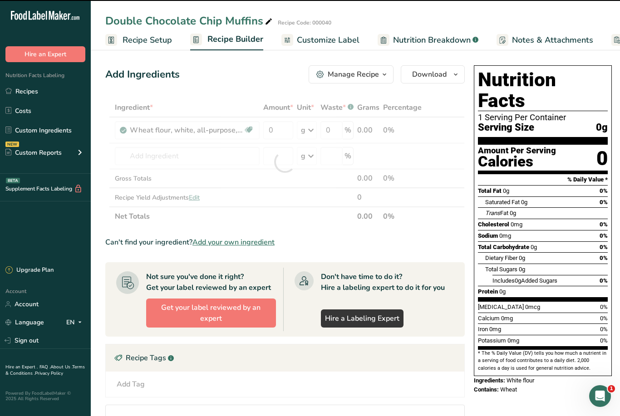
type input "0"
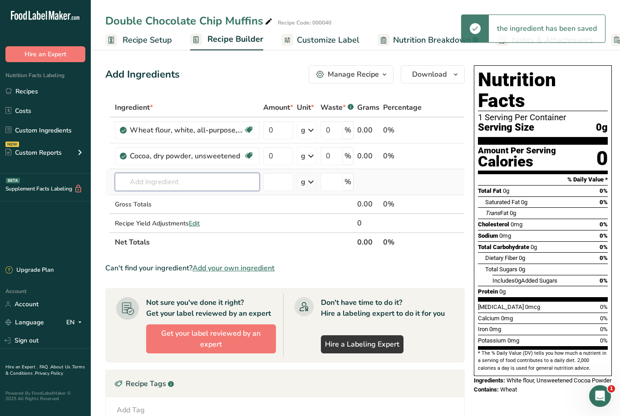
click at [159, 181] on input "text" at bounding box center [187, 182] width 145 height 18
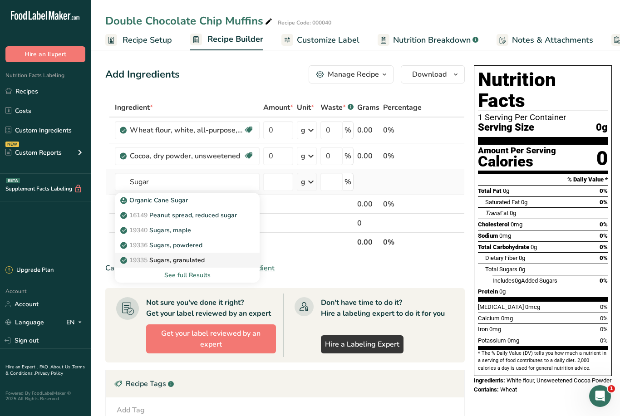
click at [199, 256] on p "19335 [GEOGRAPHIC_DATA], granulated" at bounding box center [163, 260] width 83 height 10
type input "Sugars, granulated"
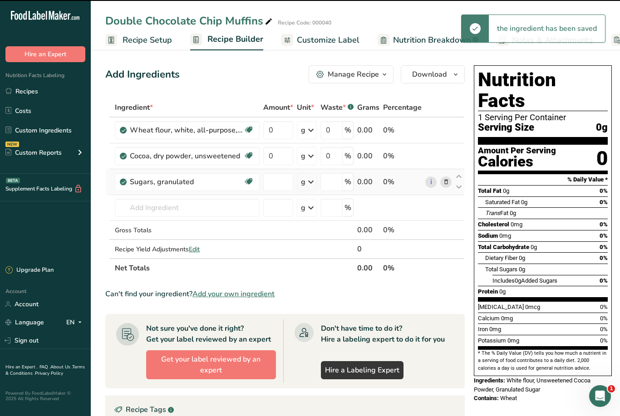
type input "0"
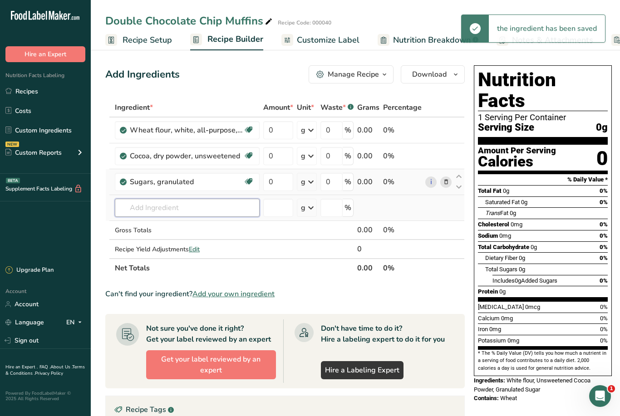
click at [190, 205] on input "text" at bounding box center [187, 208] width 145 height 18
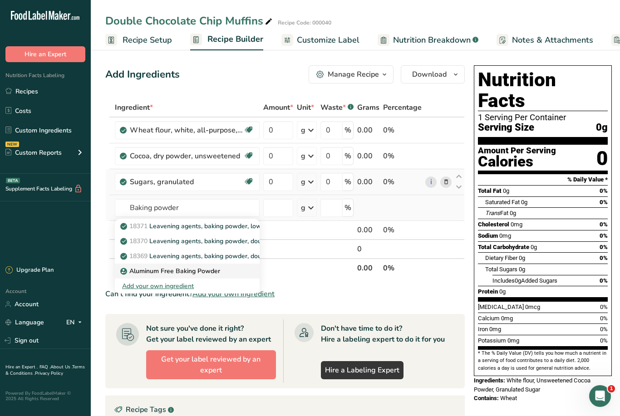
click at [259, 270] on link "Aluminum Free Baking Powder" at bounding box center [187, 271] width 145 height 15
type input "Aluminum Free Baking Powder"
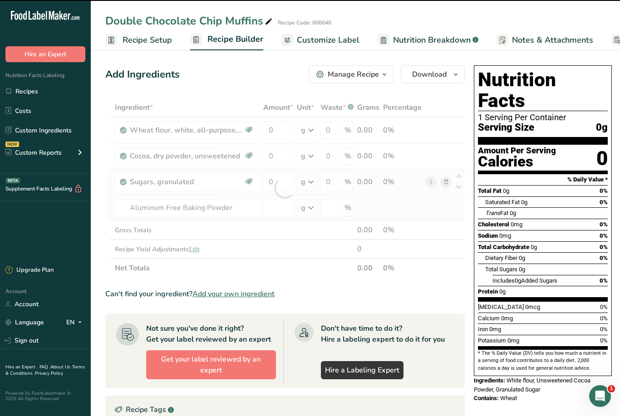
click at [260, 271] on div at bounding box center [284, 188] width 359 height 180
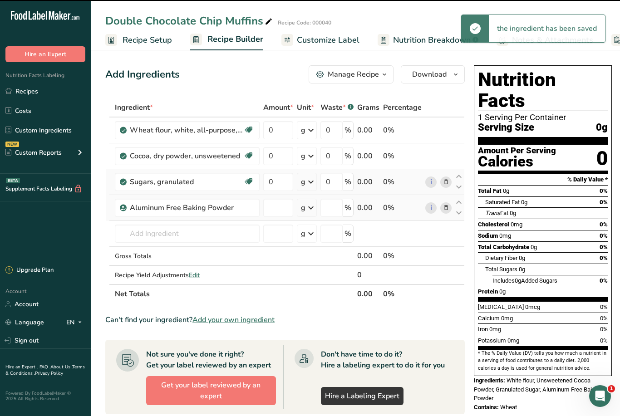
type input "0"
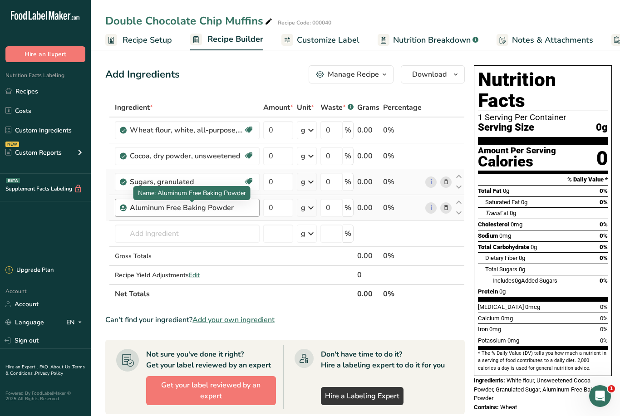
click at [242, 207] on div "Aluminum Free Baking Powder" at bounding box center [186, 207] width 113 height 11
click at [446, 210] on icon at bounding box center [446, 208] width 6 height 10
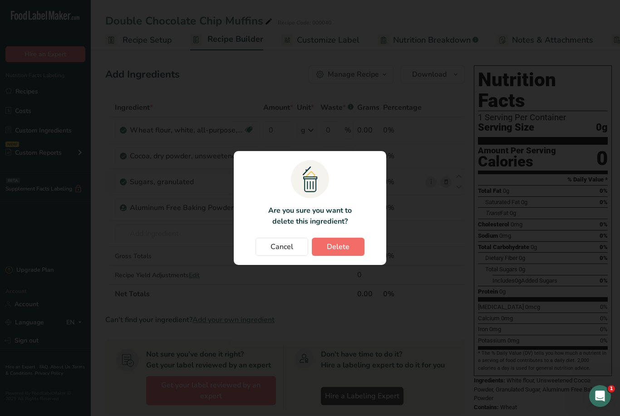
click at [342, 245] on span "Delete" at bounding box center [338, 246] width 23 height 11
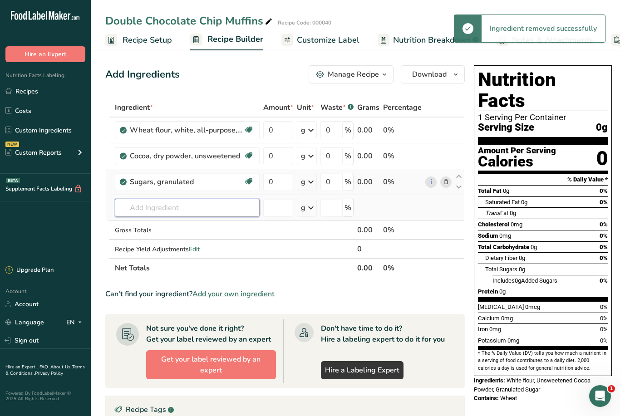
click at [157, 208] on input "text" at bounding box center [187, 208] width 145 height 18
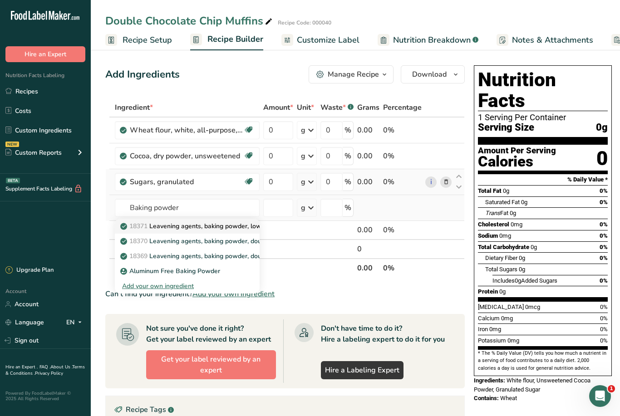
click at [241, 225] on p "18371 Leavening agents, baking powder, low-sodium" at bounding box center [203, 226] width 163 height 10
type input "Leavening agents, baking powder, low-sodium"
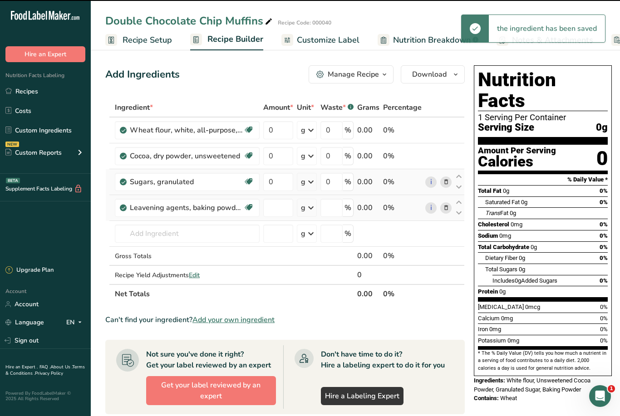
type input "0"
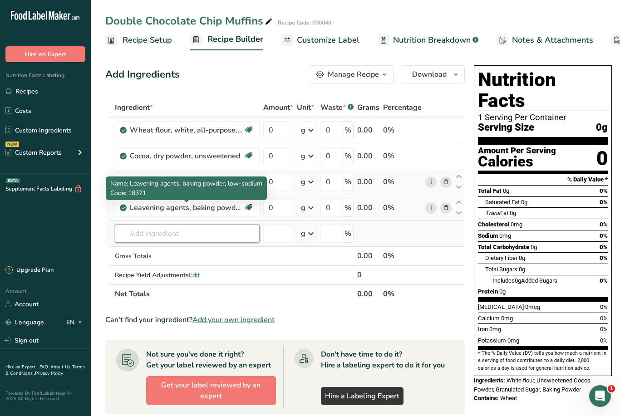
click at [208, 233] on input "text" at bounding box center [187, 234] width 145 height 18
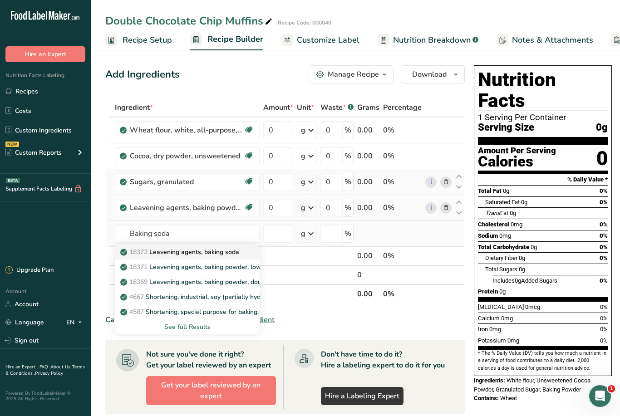
click at [224, 249] on p "18372 Leavening agents, baking soda" at bounding box center [180, 252] width 117 height 10
type input "Leavening agents, baking soda"
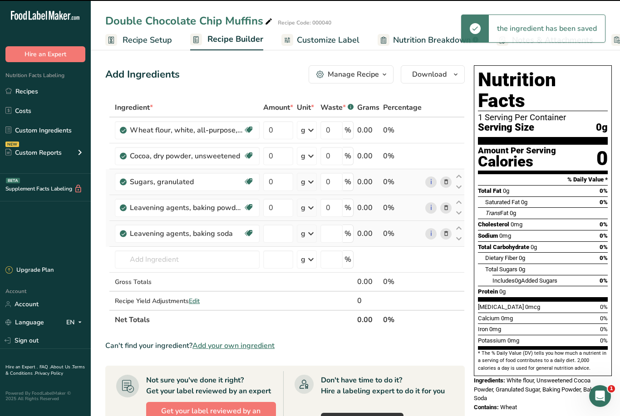
type input "0"
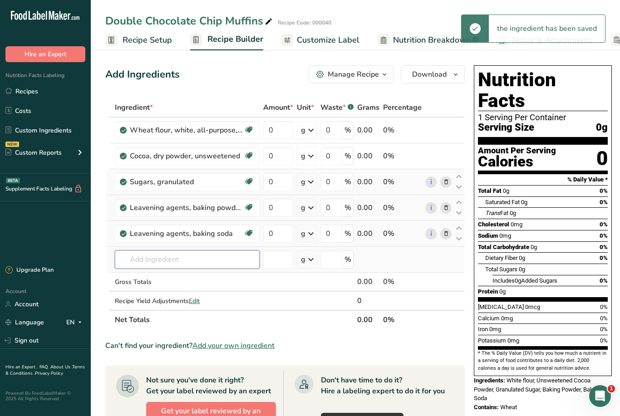
click at [206, 259] on input "text" at bounding box center [187, 260] width 145 height 18
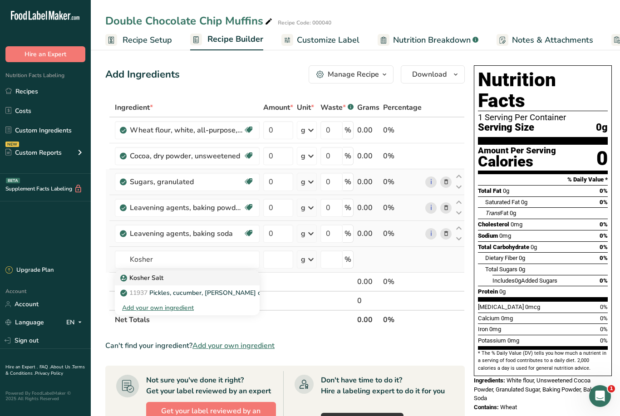
click at [157, 274] on p "Kosher Salt" at bounding box center [142, 278] width 41 height 10
type input "Kosher Salt"
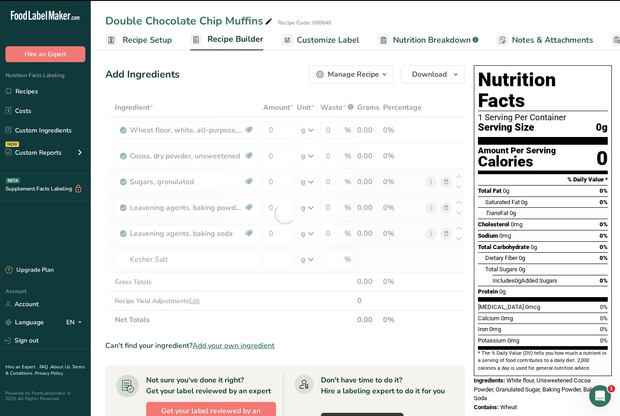
type input "0"
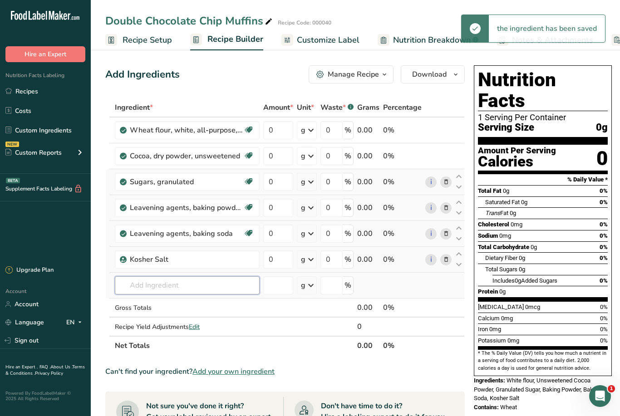
click at [163, 285] on input "text" at bounding box center [187, 285] width 145 height 18
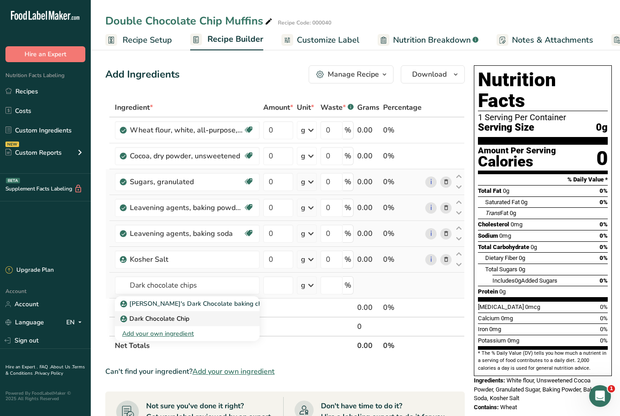
click at [182, 321] on p "Dark Chocolate Chip" at bounding box center [155, 319] width 67 height 10
type input "Dark Chocolate Chip"
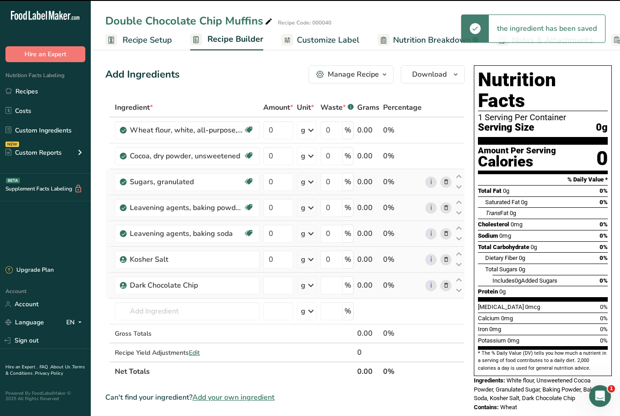
type input "0"
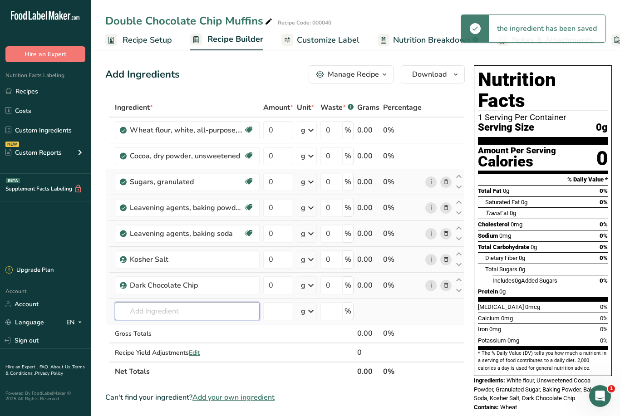
click at [167, 309] on input "text" at bounding box center [187, 311] width 145 height 18
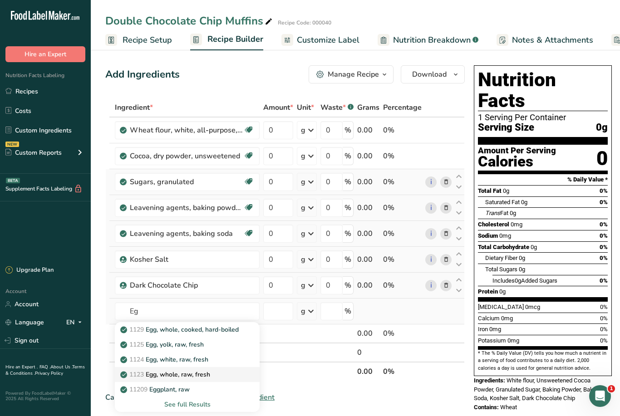
click at [197, 368] on link "1123 Egg, whole, raw, fresh" at bounding box center [187, 374] width 145 height 15
type input "Egg, whole, raw, fresh"
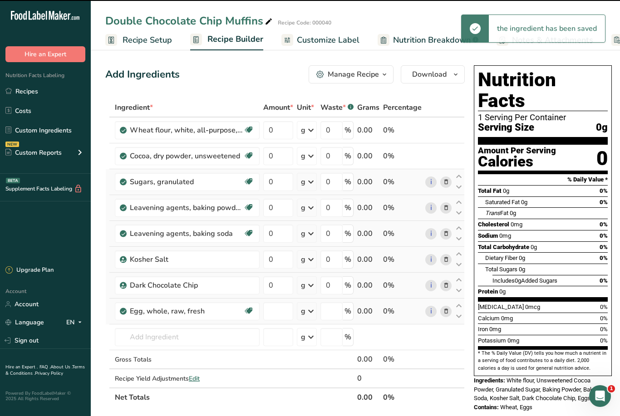
type input "0"
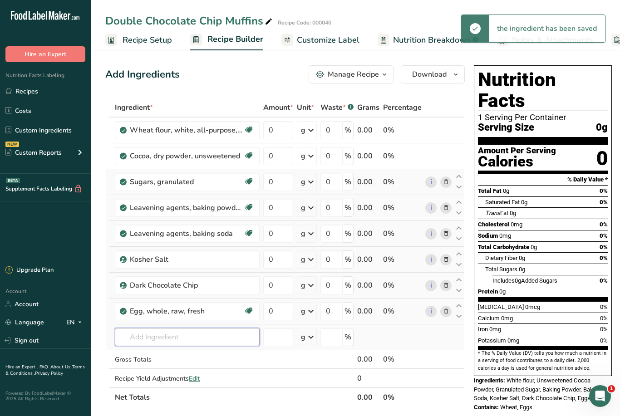
click at [182, 331] on input "text" at bounding box center [187, 337] width 145 height 18
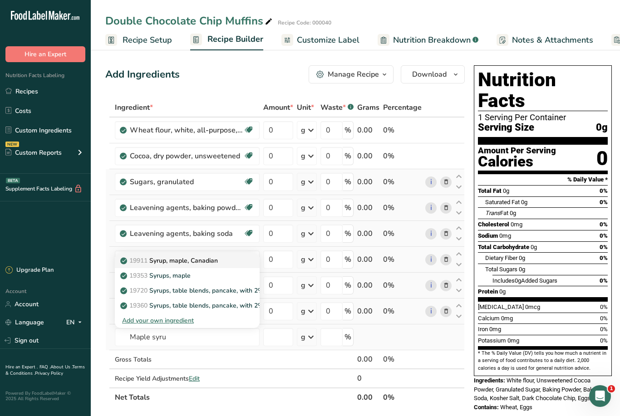
click at [215, 262] on p "19911 Syrup, maple, [DEMOGRAPHIC_DATA]" at bounding box center [170, 261] width 96 height 10
type input "Syrup, maple, Canadian"
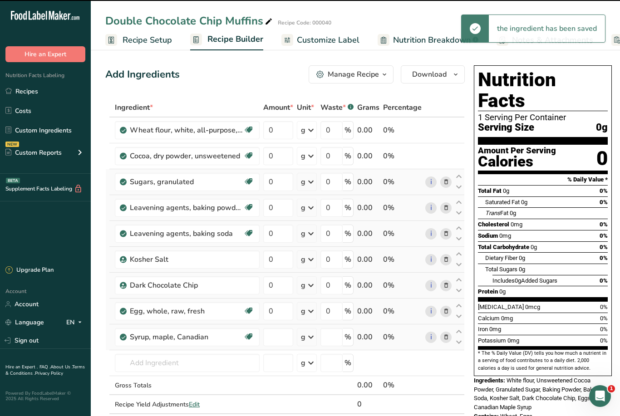
type input "0"
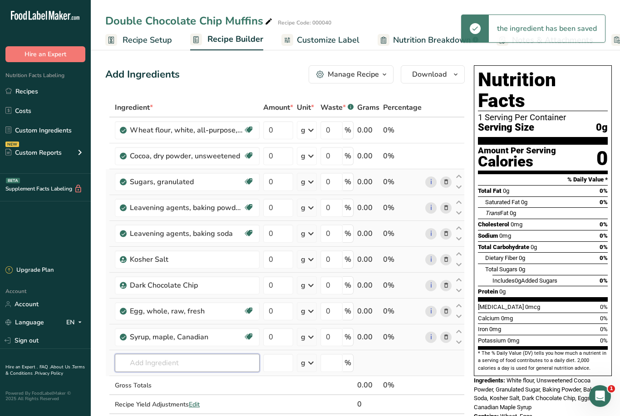
click at [174, 360] on input "text" at bounding box center [187, 363] width 145 height 18
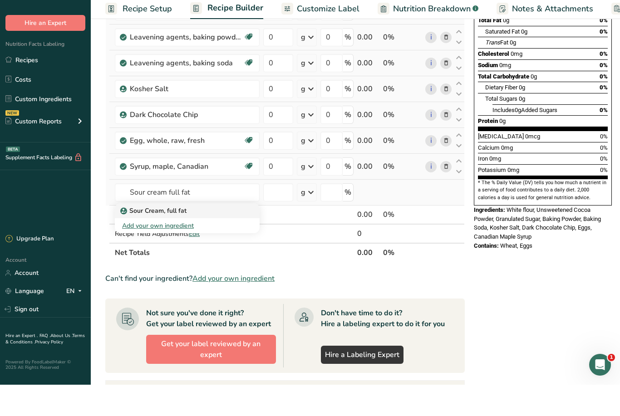
click at [183, 237] on p "Sour Cream, full fat" at bounding box center [154, 242] width 64 height 10
type input "Sour Cream, full fat"
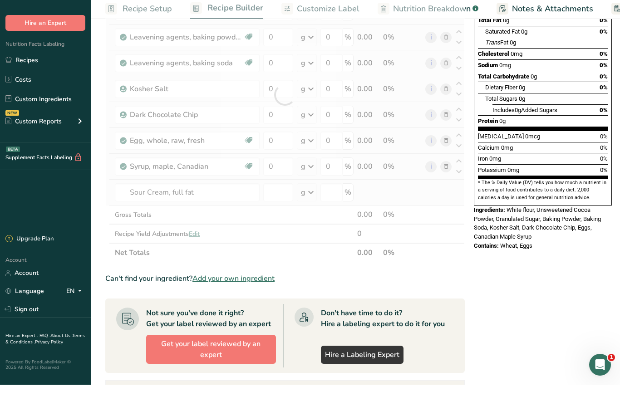
scroll to position [171, 0]
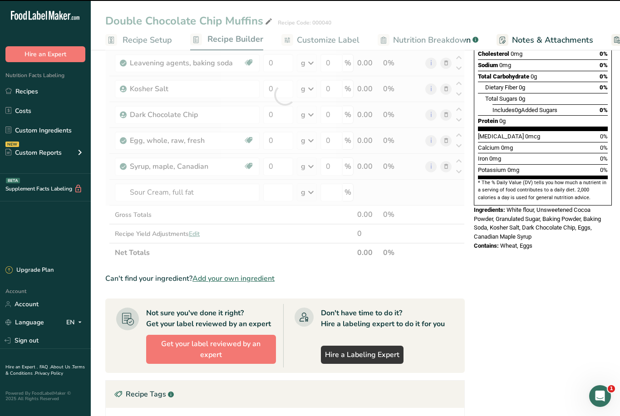
type input "0"
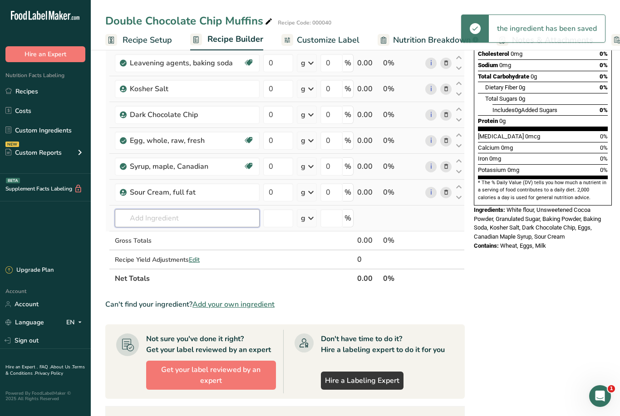
click at [166, 217] on input "text" at bounding box center [187, 218] width 145 height 18
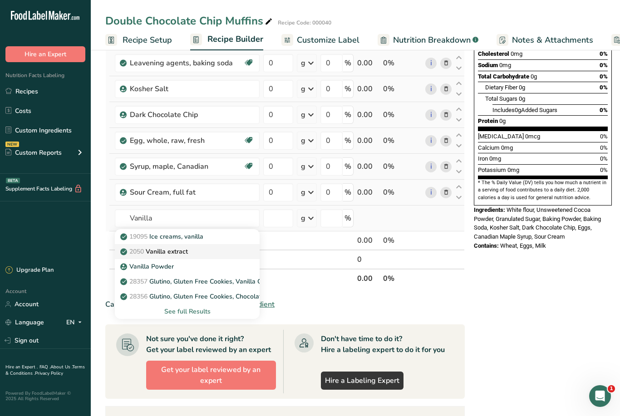
click at [187, 246] on link "2050 Vanilla extract" at bounding box center [187, 251] width 145 height 15
type input "Vanilla extract"
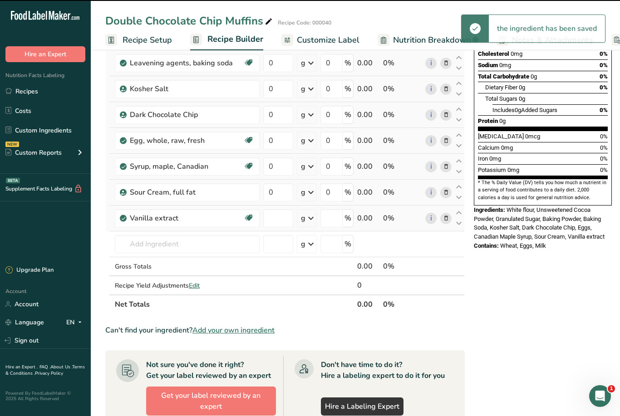
type input "0"
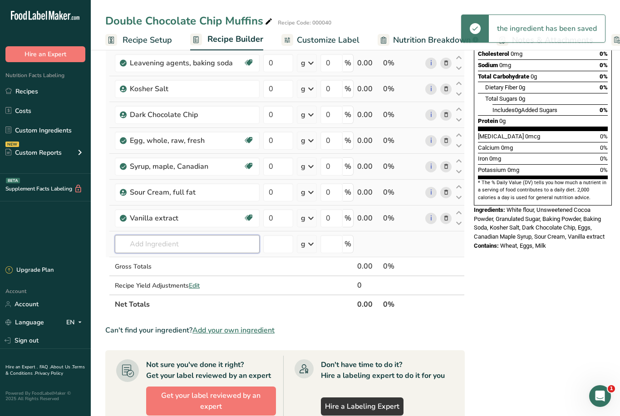
click at [165, 242] on input "text" at bounding box center [187, 244] width 145 height 18
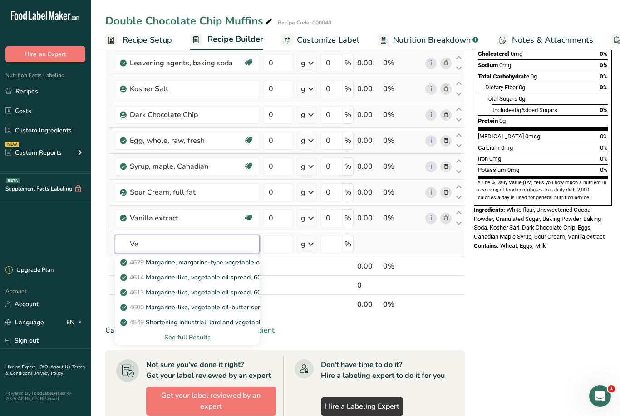
type input "V"
click at [166, 321] on p "4582 Oil, canola" at bounding box center [149, 323] width 54 height 10
type input "Oil, canola"
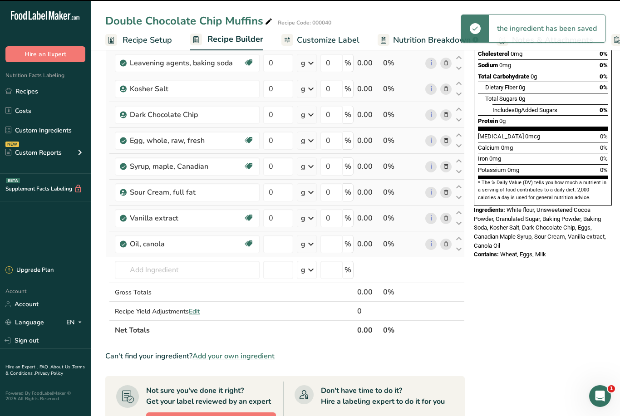
type input "0"
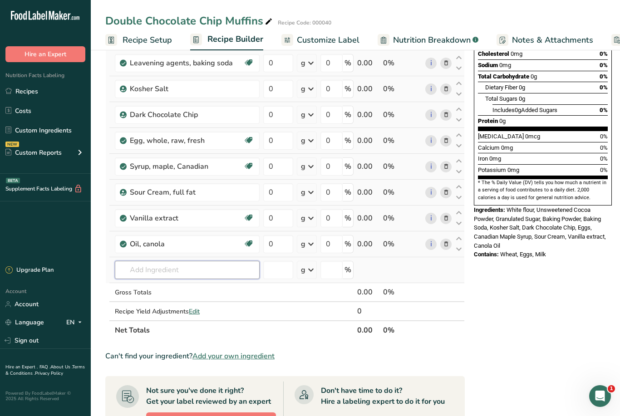
click at [162, 265] on input "text" at bounding box center [187, 270] width 145 height 18
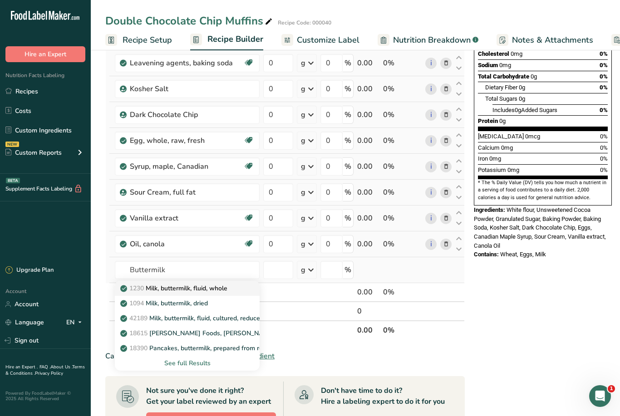
click at [227, 288] on p "1230 Milk, buttermilk, fluid, whole" at bounding box center [174, 289] width 105 height 10
type input "Milk, buttermilk, fluid, whole"
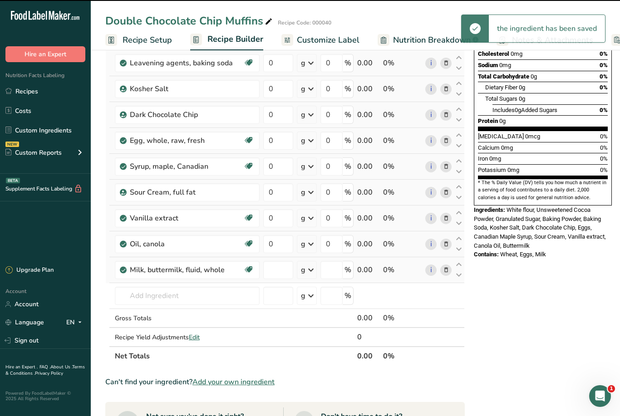
type input "0"
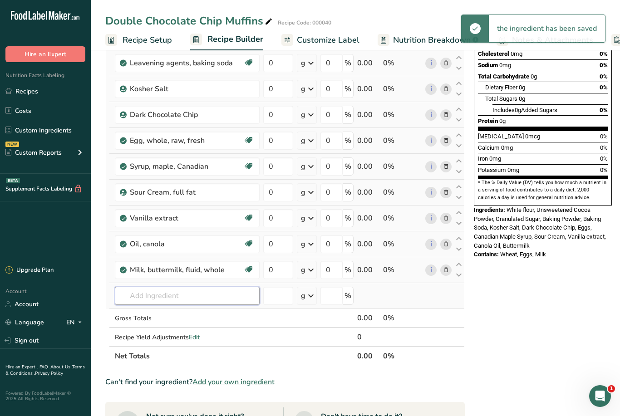
click at [193, 295] on input "text" at bounding box center [187, 296] width 145 height 18
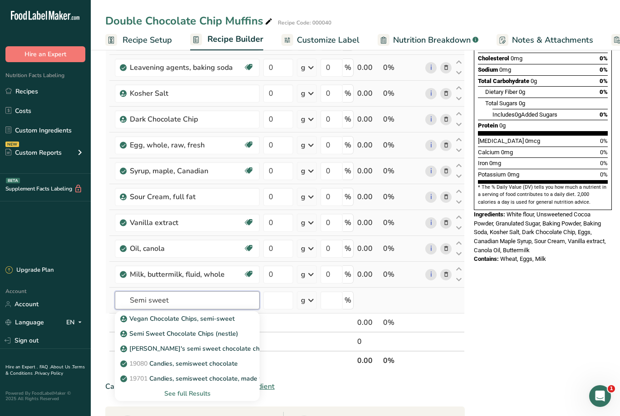
scroll to position [162, 0]
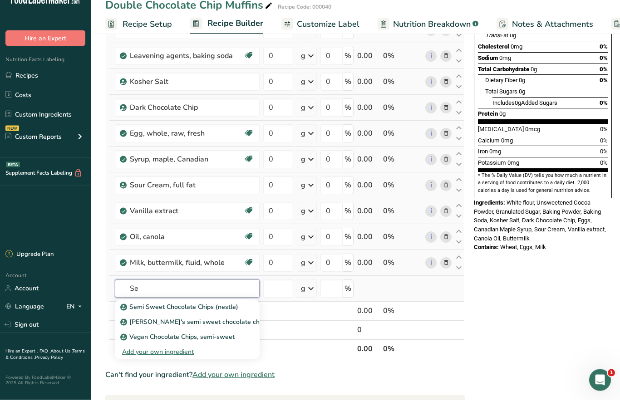
type input "S"
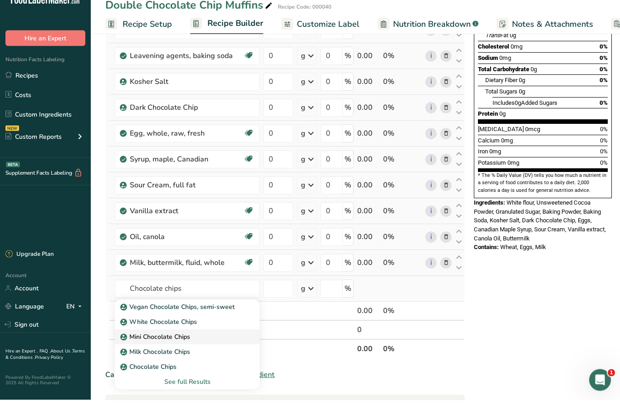
click at [185, 349] on p "Mini Chocolate Chips" at bounding box center [156, 354] width 68 height 10
type input "Mini Chocolate Chips"
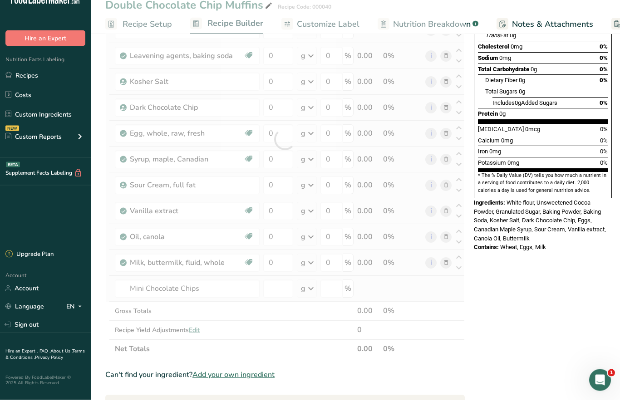
scroll to position [178, 0]
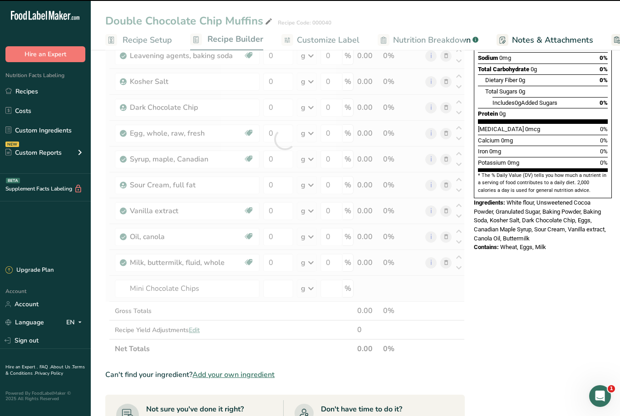
type input "0"
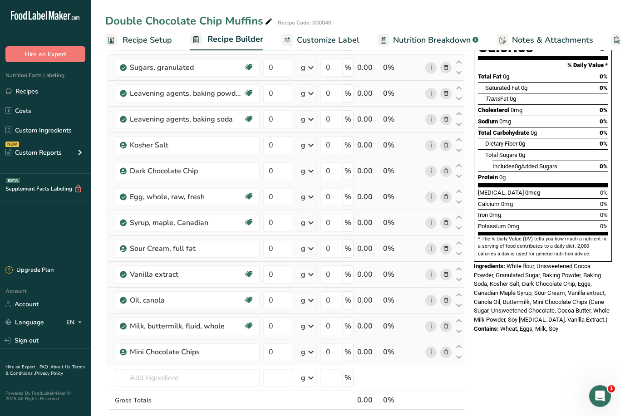
scroll to position [0, 0]
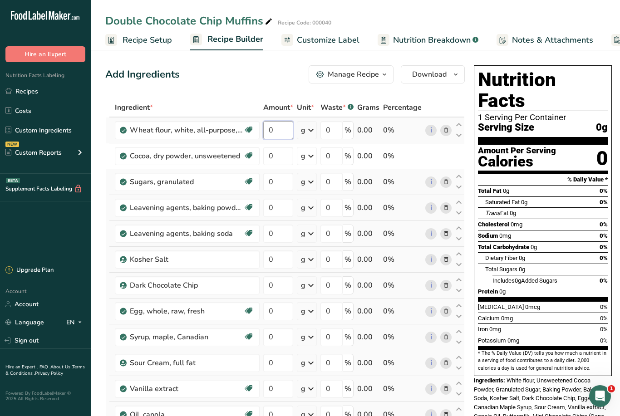
click at [277, 135] on input "0" at bounding box center [278, 130] width 30 height 18
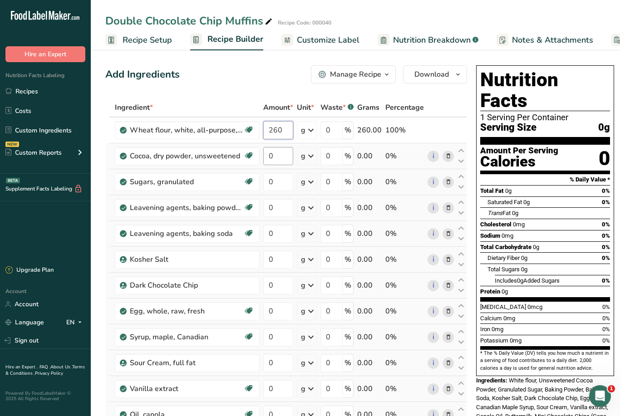
type input "260"
click at [274, 154] on div "Ingredient * Amount * Unit * Waste * .a-a{fill:#347362;}.b-a{fill:#fff;} Grams …" at bounding box center [286, 330] width 362 height 464
type input "50"
click at [281, 175] on div "Ingredient * Amount * Unit * Waste * .a-a{fill:#347362;}.b-a{fill:#fff;} Grams …" at bounding box center [286, 330] width 362 height 464
type input "200"
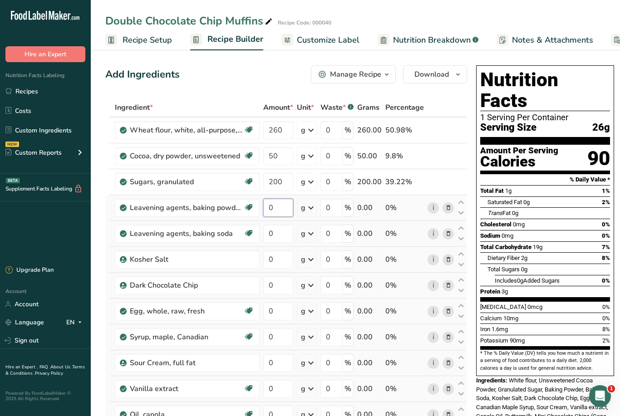
click at [272, 207] on div "Ingredient * Amount * Unit * Waste * .a-a{fill:#347362;}.b-a{fill:#fff;} Grams …" at bounding box center [286, 330] width 362 height 464
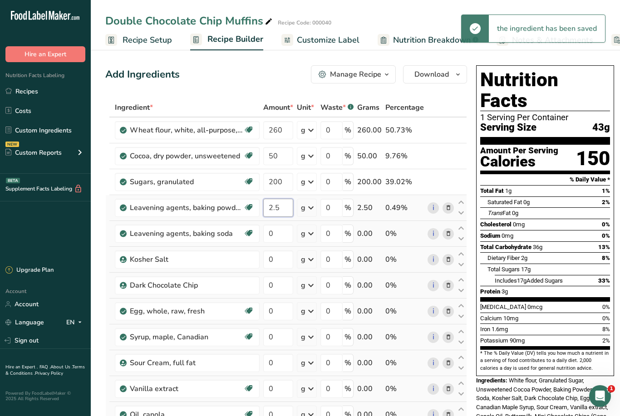
type input "2.5"
click at [317, 207] on div "Ingredient * Amount * Unit * Waste * .a-a{fill:#347362;}.b-a{fill:#fff;} Grams …" at bounding box center [286, 330] width 362 height 464
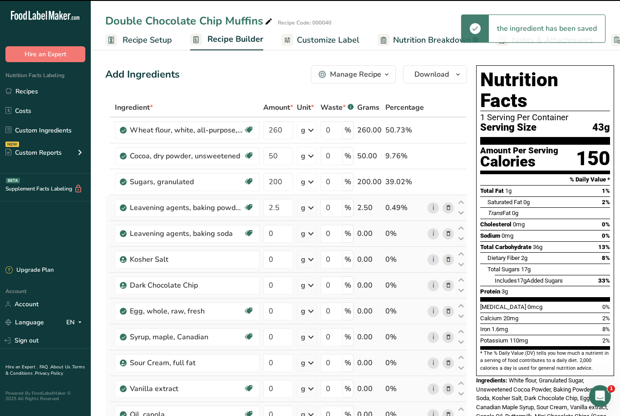
click at [309, 211] on icon at bounding box center [310, 208] width 11 height 16
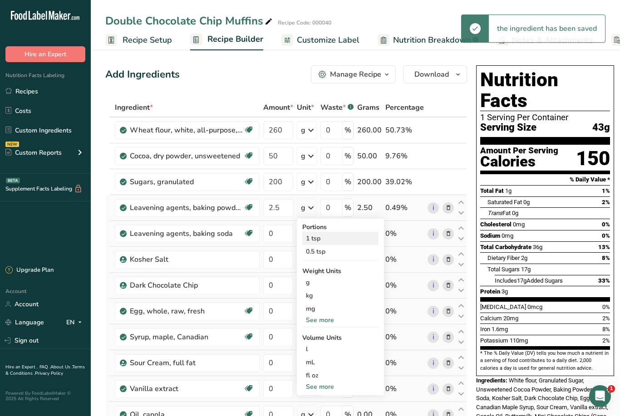
click at [316, 238] on div "1 tsp" at bounding box center [340, 238] width 76 height 13
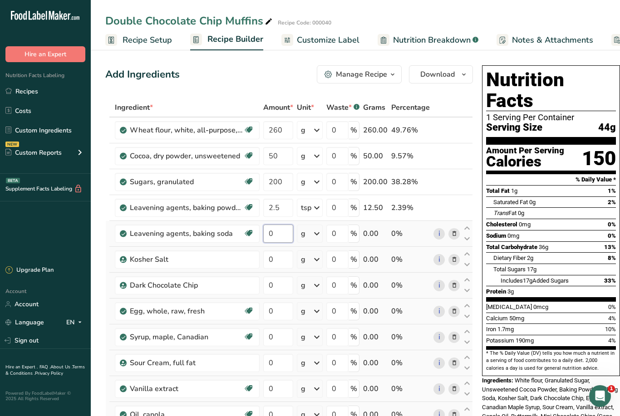
click at [274, 238] on input "0" at bounding box center [278, 234] width 30 height 18
type input "0.5"
click at [311, 240] on div "Ingredient * Amount * Unit * Waste * .a-a{fill:#347362;}.b-a{fill:#fff;} Grams …" at bounding box center [289, 330] width 368 height 464
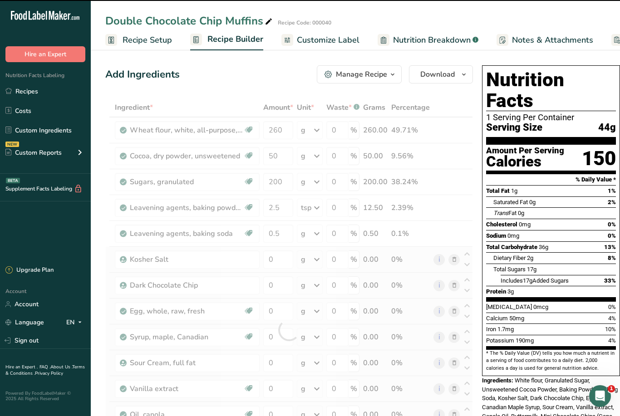
click at [316, 233] on div at bounding box center [289, 330] width 368 height 464
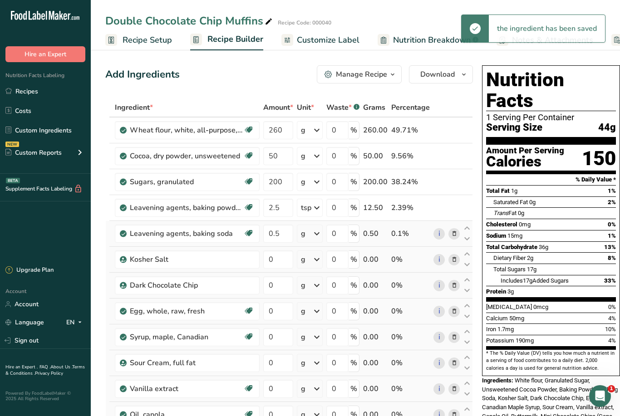
click at [312, 233] on icon at bounding box center [316, 234] width 11 height 16
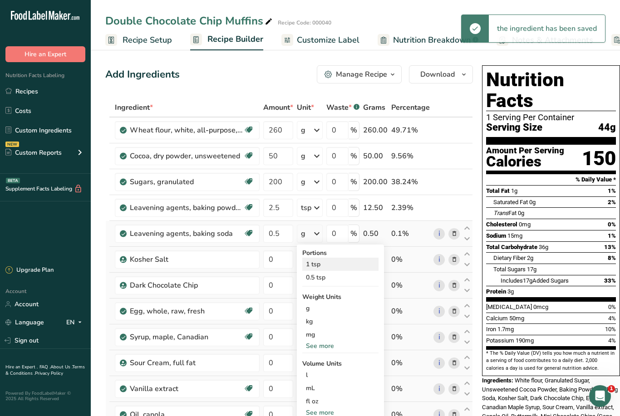
click at [318, 262] on div "1 tsp" at bounding box center [340, 264] width 76 height 13
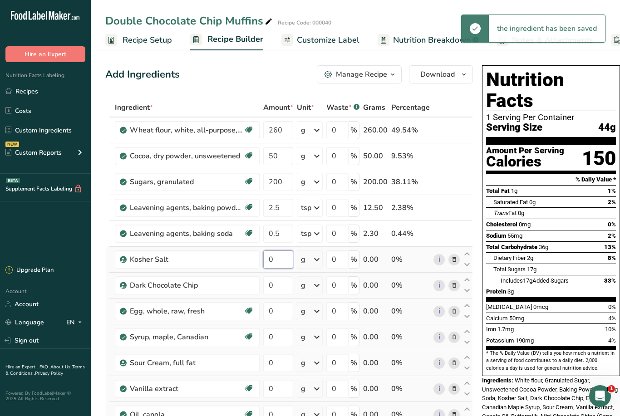
click at [273, 260] on input "0" at bounding box center [278, 260] width 30 height 18
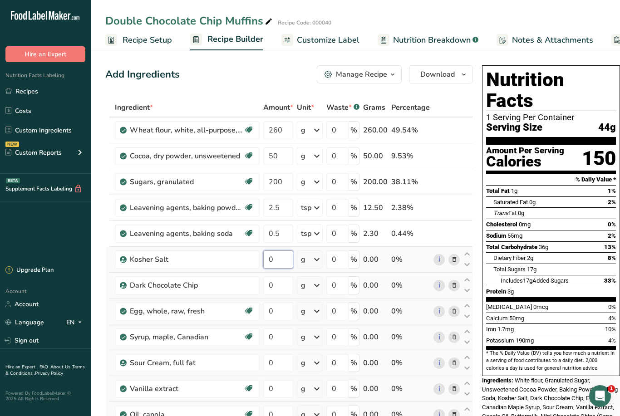
click at [273, 261] on input "0" at bounding box center [278, 260] width 30 height 18
type input "0.5"
click at [328, 265] on div "Ingredient * Amount * Unit * Waste * .a-a{fill:#347362;}.b-a{fill:#fff;} Grams …" at bounding box center [289, 330] width 368 height 464
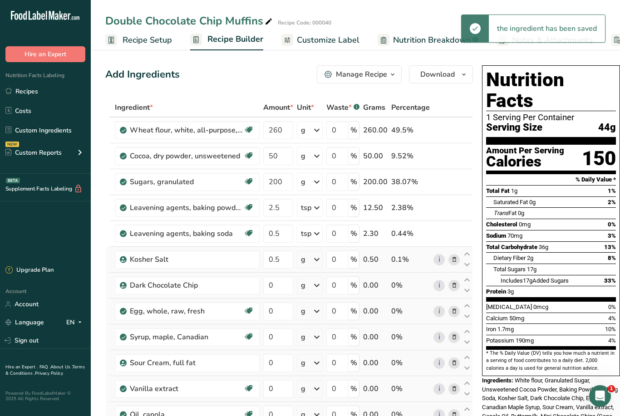
click at [317, 260] on div "Ingredient * Amount * Unit * Waste * .a-a{fill:#347362;}.b-a{fill:#fff;} Grams …" at bounding box center [289, 330] width 368 height 464
click at [312, 262] on icon at bounding box center [316, 259] width 11 height 16
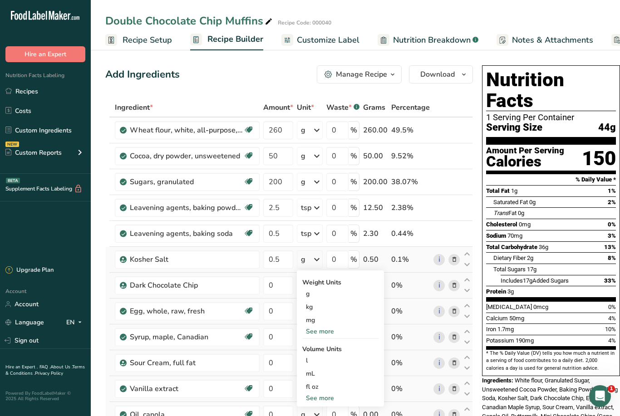
click at [311, 257] on div "g" at bounding box center [310, 260] width 26 height 18
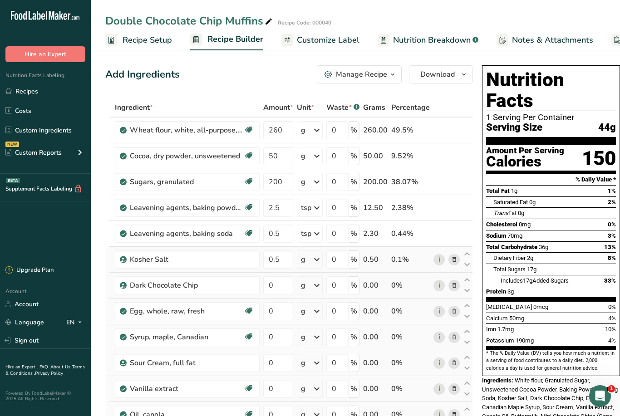
click at [311, 259] on div "g" at bounding box center [310, 260] width 26 height 18
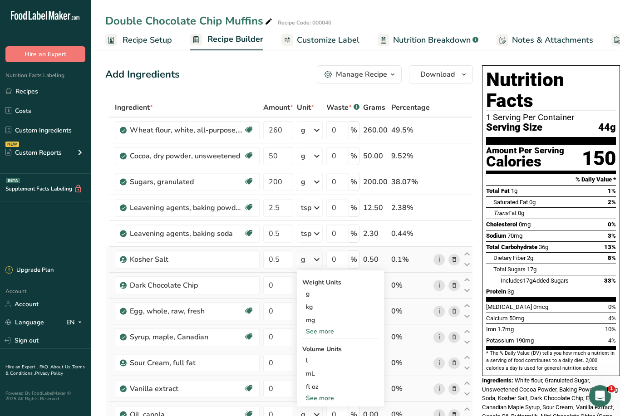
click at [326, 334] on div "See more" at bounding box center [340, 332] width 76 height 10
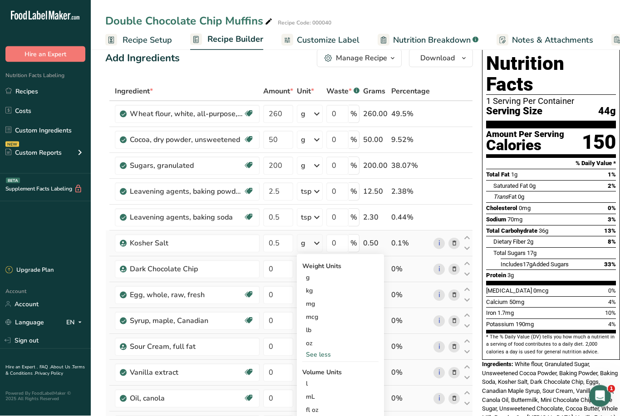
scroll to position [16, 0]
click at [326, 416] on div "See more" at bounding box center [340, 422] width 76 height 10
select select "22"
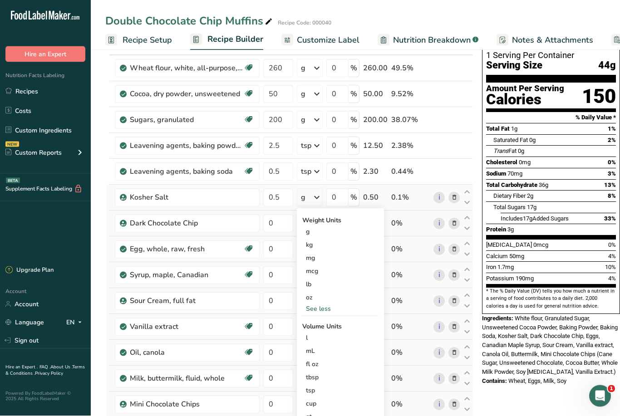
scroll to position [63, 0]
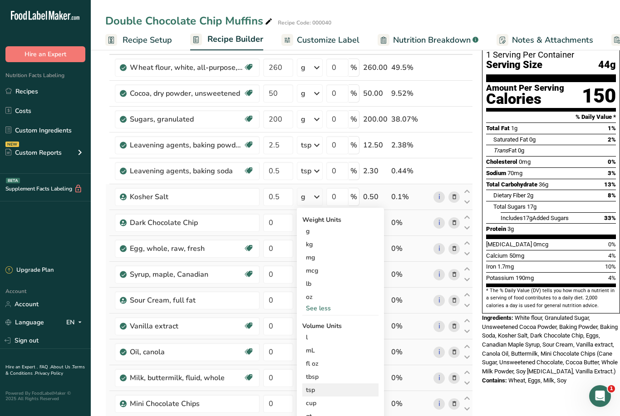
click at [312, 392] on div "tsp" at bounding box center [340, 390] width 69 height 10
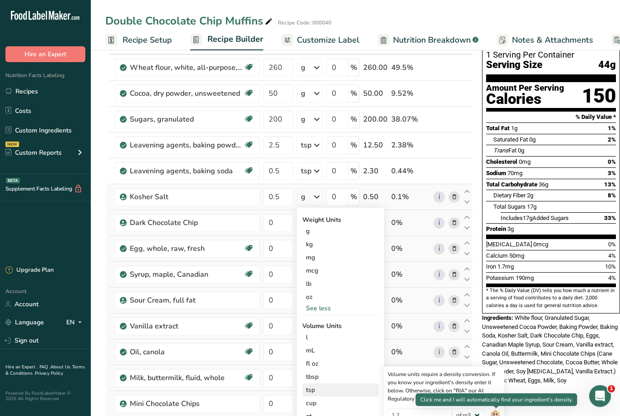
click at [496, 416] on img at bounding box center [495, 416] width 10 height 16
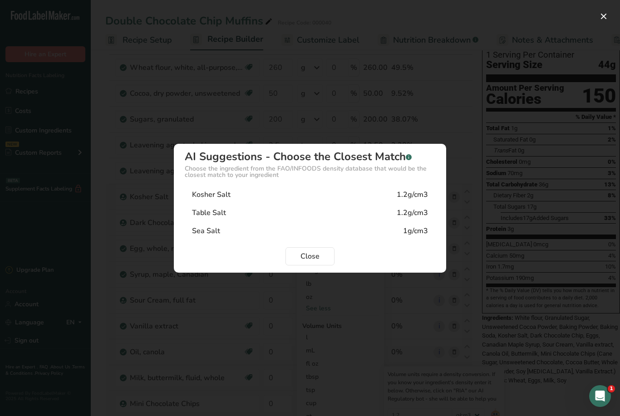
click at [408, 200] on div "1.2g/cm3" at bounding box center [412, 194] width 31 height 11
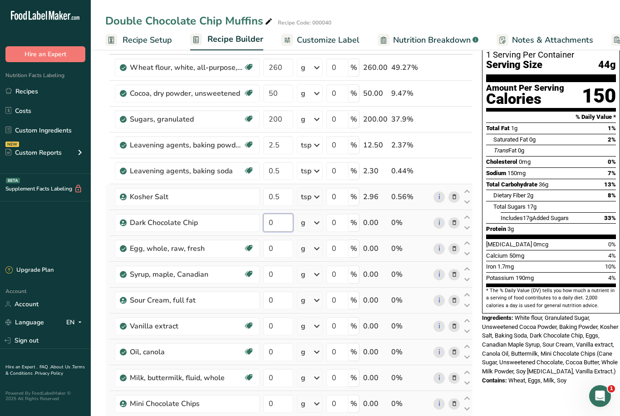
click at [276, 227] on input "0" at bounding box center [278, 223] width 30 height 18
type input "240"
click at [275, 250] on div "Ingredient * Amount * Unit * Waste * .a-a{fill:#347362;}.b-a{fill:#fff;} Grams …" at bounding box center [289, 267] width 368 height 464
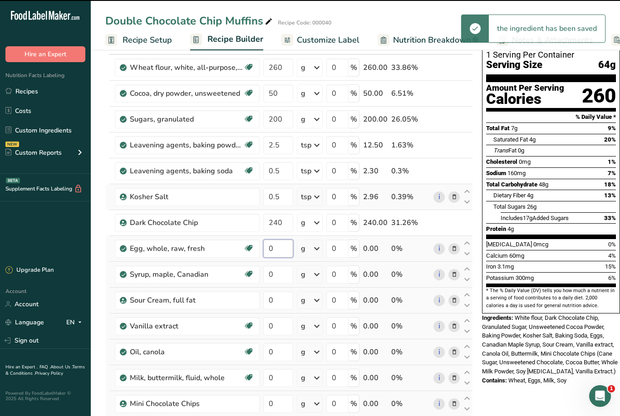
type input "2"
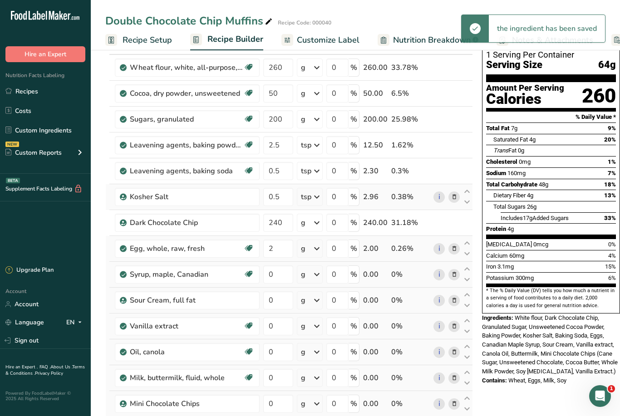
click at [317, 251] on div "Ingredient * Amount * Unit * Waste * .a-a{fill:#347362;}.b-a{fill:#fff;} Grams …" at bounding box center [289, 267] width 368 height 464
click at [314, 248] on icon at bounding box center [316, 249] width 11 height 16
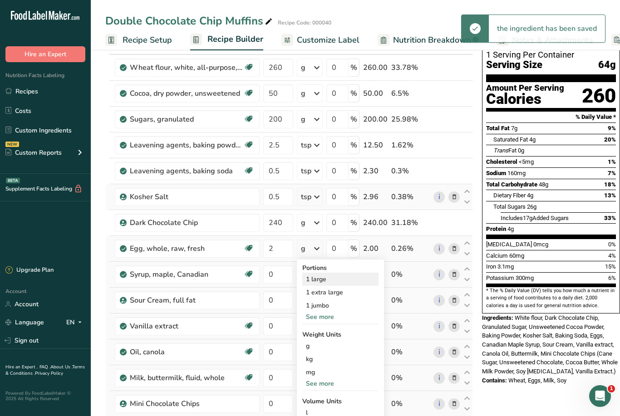
click at [323, 280] on div "1 large" at bounding box center [340, 279] width 76 height 13
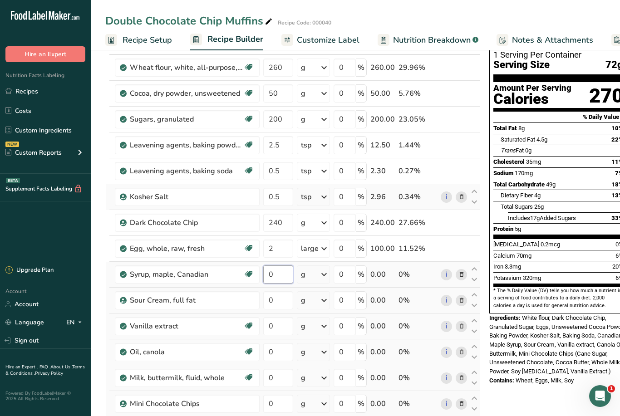
click at [272, 276] on input "0" at bounding box center [278, 274] width 30 height 18
type input "2"
click at [320, 275] on div "Ingredient * Amount * Unit * Waste * .a-a{fill:#347362;}.b-a{fill:#fff;} Grams …" at bounding box center [292, 267] width 375 height 464
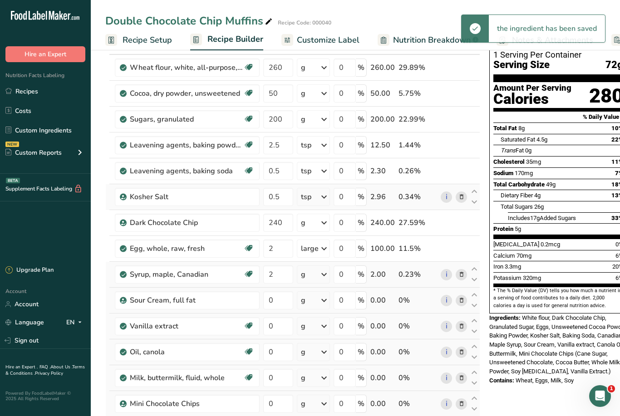
click at [321, 277] on icon at bounding box center [324, 274] width 11 height 16
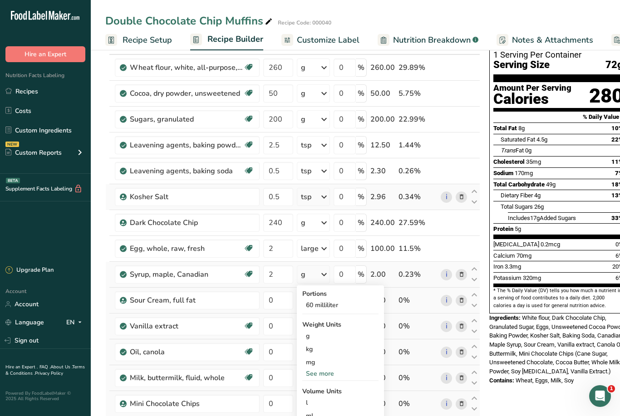
click at [326, 377] on div "See more" at bounding box center [340, 374] width 76 height 10
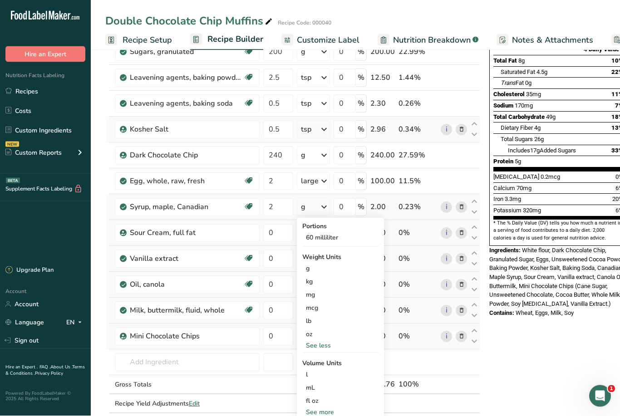
click at [329, 411] on div "See more" at bounding box center [340, 413] width 76 height 10
select select "22"
click at [317, 412] on div "tbsp" at bounding box center [340, 414] width 69 height 10
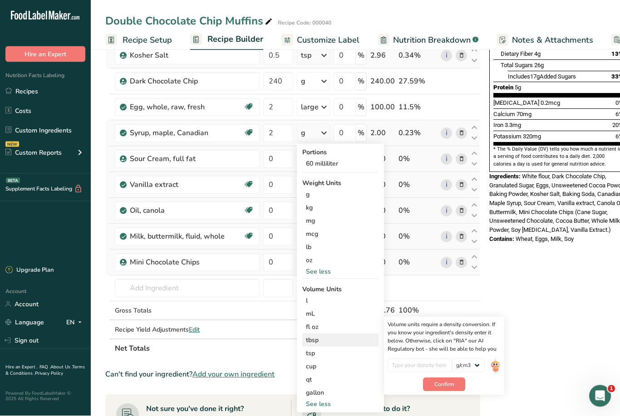
scroll to position [204, 0]
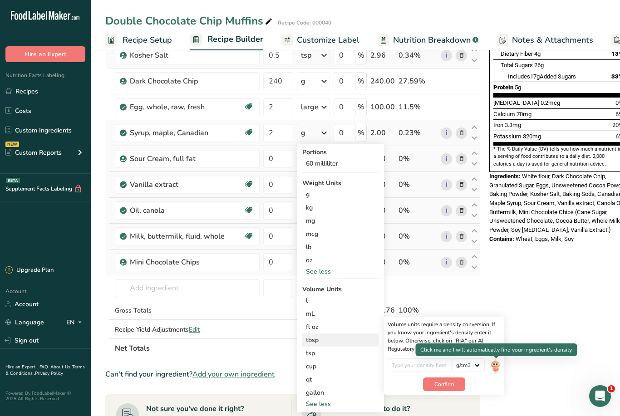
click at [497, 366] on img at bounding box center [495, 367] width 10 height 16
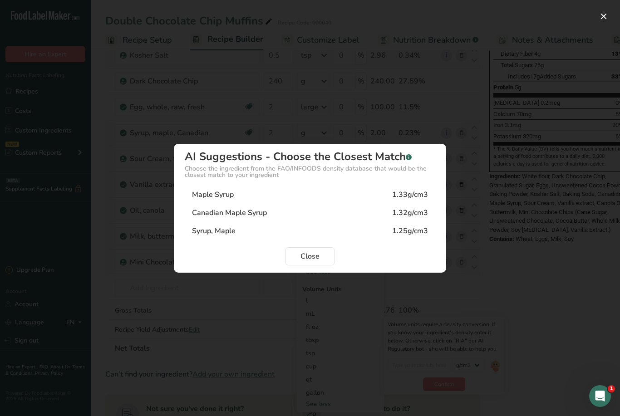
click at [408, 218] on div "1.32g/cm3" at bounding box center [410, 212] width 36 height 11
type input "1.32"
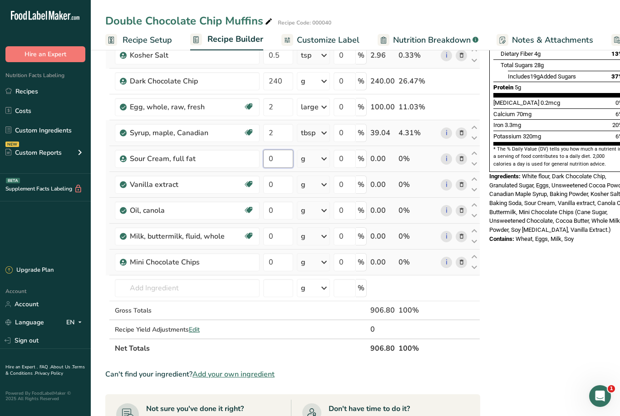
click at [272, 159] on input "0" at bounding box center [278, 159] width 30 height 18
type input "60"
click at [275, 191] on div "Ingredient * Amount * Unit * Waste * .a-a{fill:#347362;}.b-a{fill:#fff;} Grams …" at bounding box center [292, 126] width 375 height 464
type input "2"
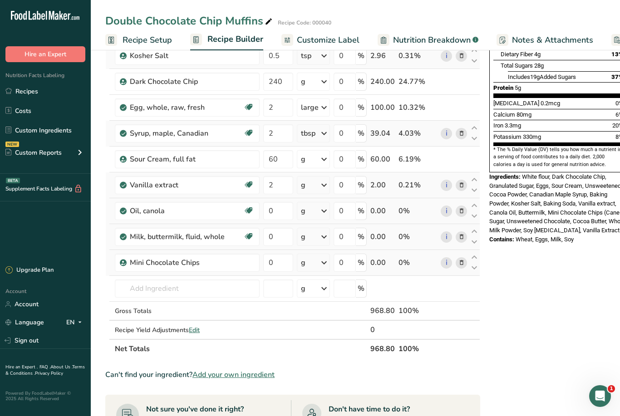
click at [319, 185] on div "Ingredient * Amount * Unit * Waste * .a-a{fill:#347362;}.b-a{fill:#fff;} Grams …" at bounding box center [292, 126] width 375 height 464
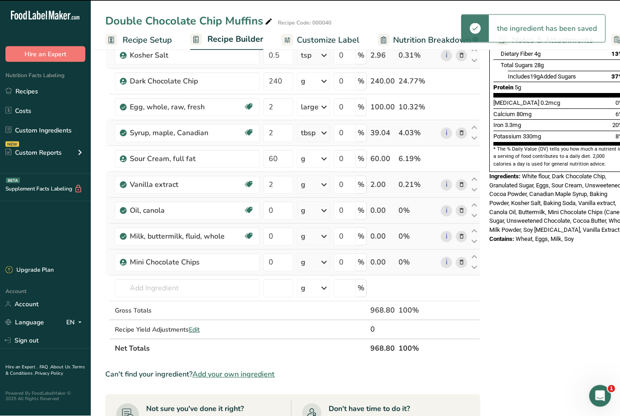
scroll to position [204, 0]
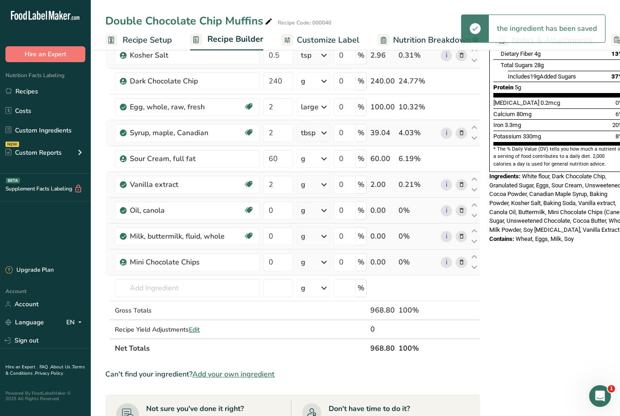
click at [318, 186] on div "g" at bounding box center [313, 185] width 33 height 18
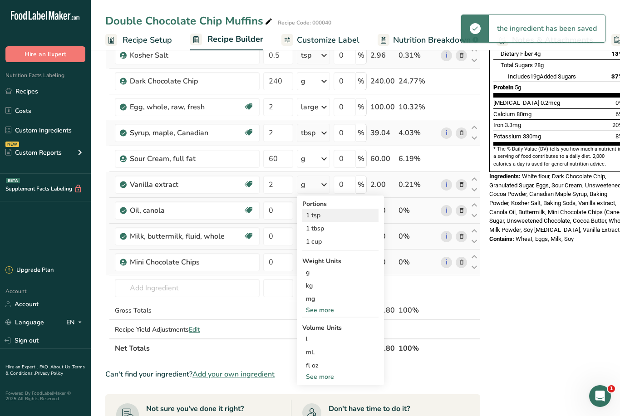
click at [318, 216] on div "1 tsp" at bounding box center [340, 215] width 76 height 13
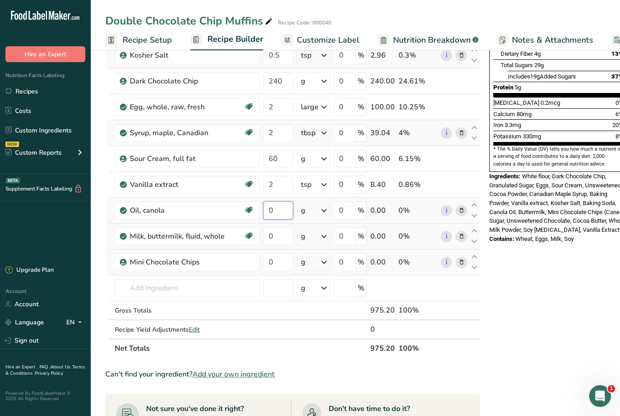
click at [275, 211] on input "0" at bounding box center [278, 210] width 30 height 18
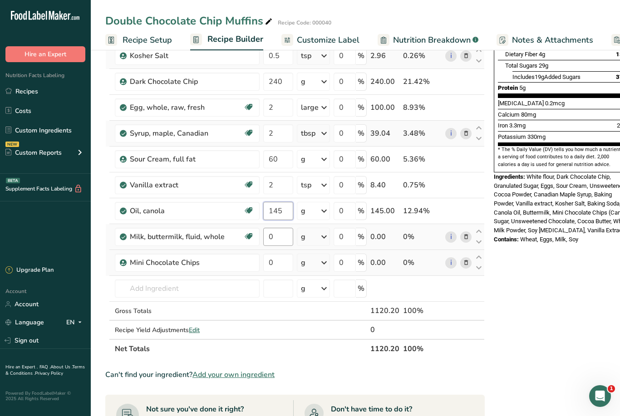
type input "145"
click at [272, 239] on div "Ingredient * Amount * Unit * Waste * .a-a{fill:#347362;}.b-a{fill:#fff;} Grams …" at bounding box center [294, 126] width 379 height 464
type input "250"
click at [277, 263] on div "Ingredient * Amount * Unit * Waste * .a-a{fill:#347362;}.b-a{fill:#fff;} Grams …" at bounding box center [294, 126] width 379 height 464
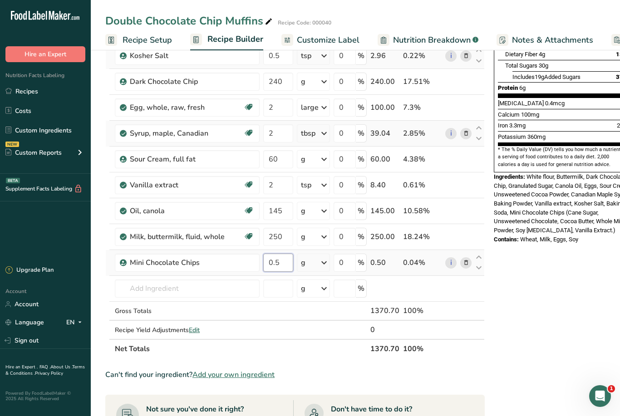
type input "0.5"
click at [320, 262] on div "Ingredient * Amount * Unit * Waste * .a-a{fill:#347362;}.b-a{fill:#fff;} Grams …" at bounding box center [294, 126] width 379 height 464
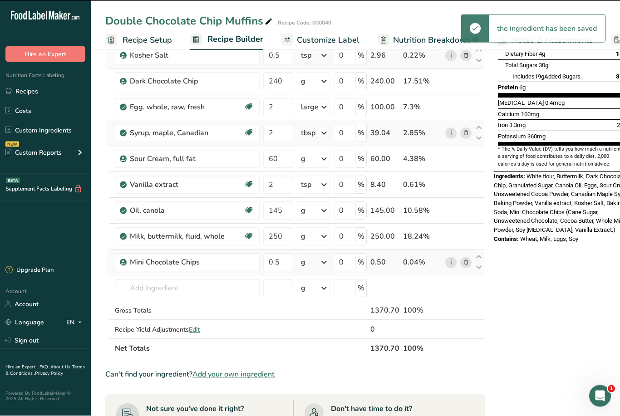
scroll to position [204, 0]
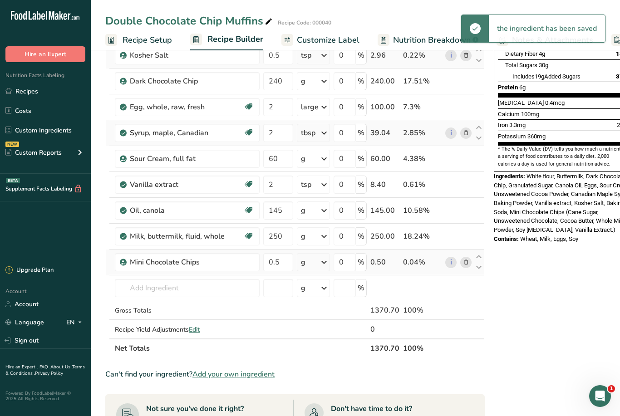
click at [320, 261] on icon at bounding box center [324, 262] width 11 height 16
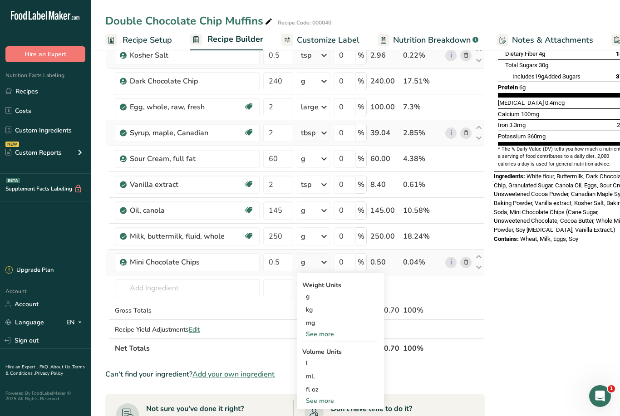
click at [329, 332] on div "See more" at bounding box center [340, 334] width 76 height 10
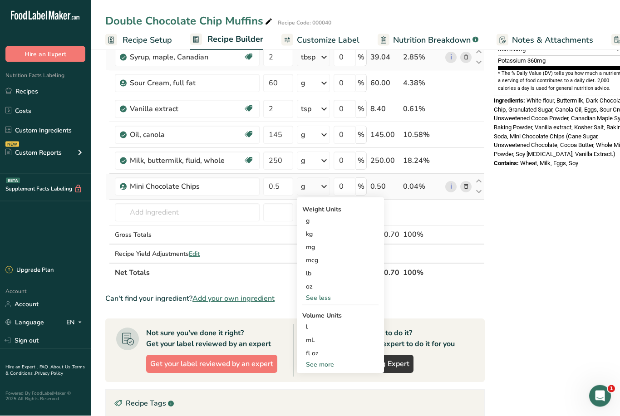
click at [324, 365] on div "See more" at bounding box center [340, 365] width 76 height 10
select select "22"
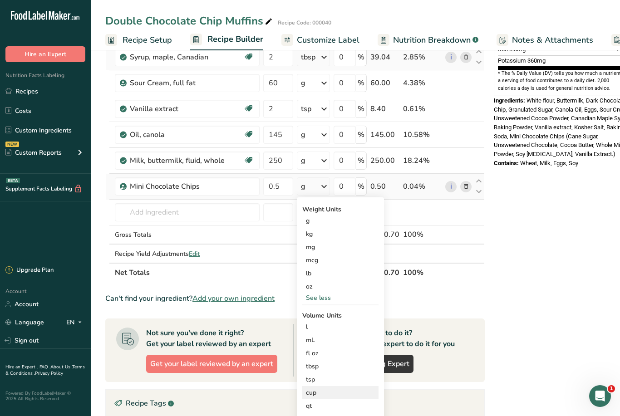
click at [317, 393] on div "cup" at bounding box center [340, 393] width 69 height 10
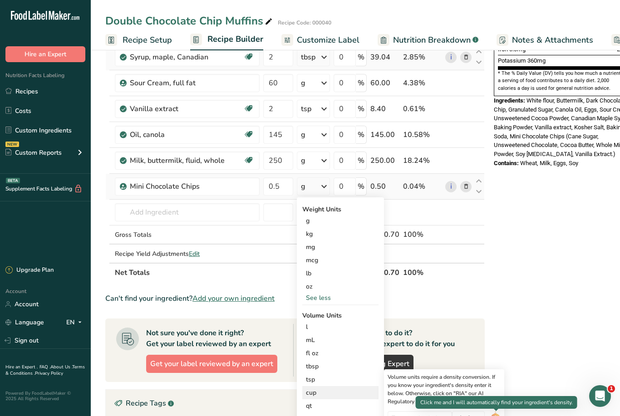
click at [500, 416] on img at bounding box center [495, 419] width 10 height 16
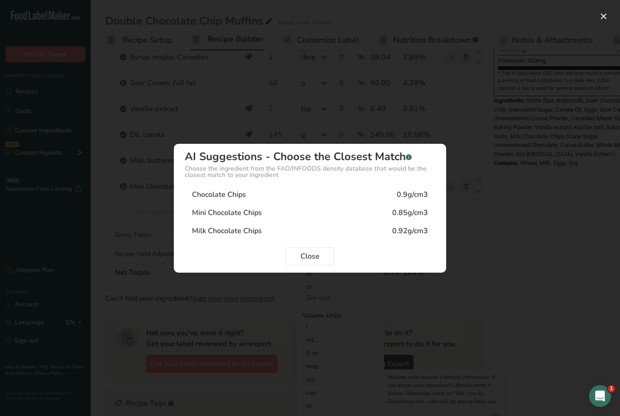
click at [409, 218] on div "0.85g/cm3" at bounding box center [410, 212] width 36 height 11
type input "0.85"
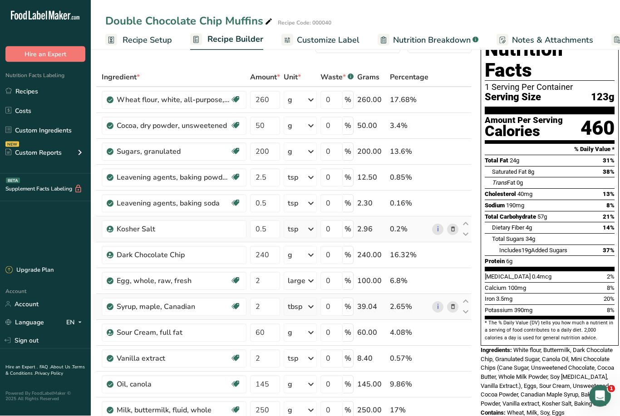
scroll to position [0, 0]
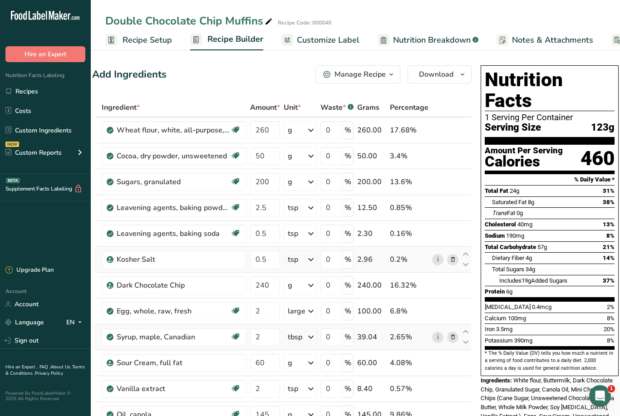
click at [372, 77] on div "Manage Recipe" at bounding box center [359, 74] width 51 height 11
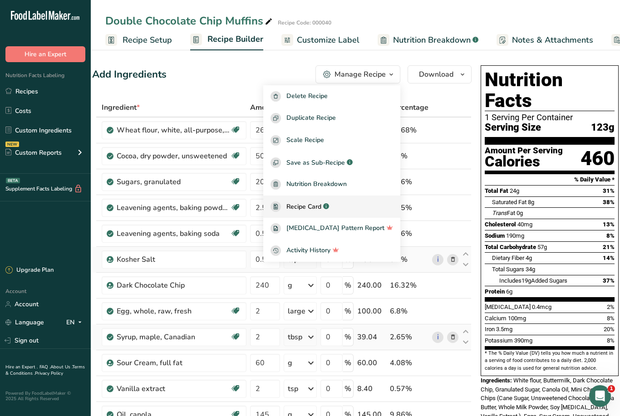
click at [321, 205] on span "Recipe Card" at bounding box center [303, 207] width 35 height 10
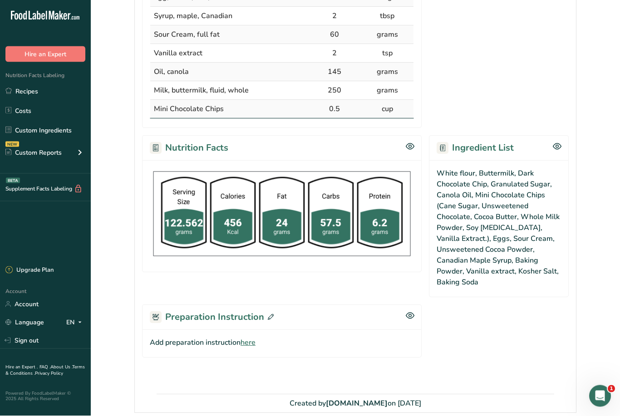
scroll to position [388, 0]
click at [231, 318] on h2 "Preparation Instruction" at bounding box center [212, 317] width 124 height 14
click at [270, 316] on icon at bounding box center [271, 317] width 6 height 6
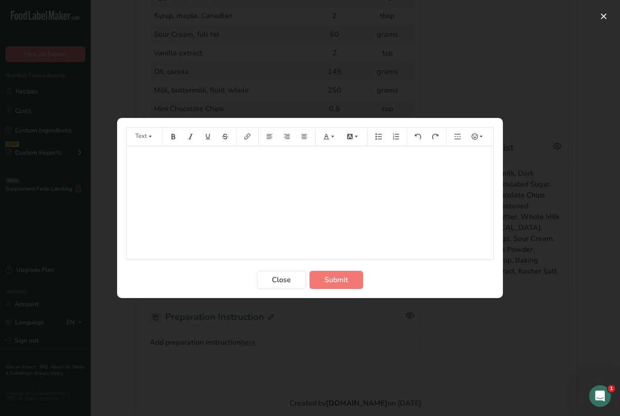
click at [29, 416] on div "Preparation instructions modal" at bounding box center [310, 208] width 620 height 416
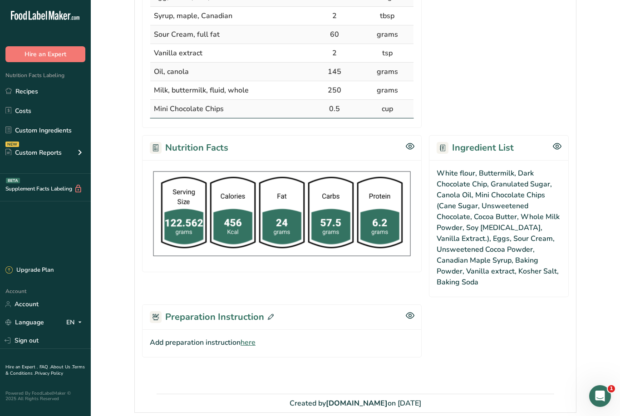
click at [220, 337] on div "Add preparation instruction here" at bounding box center [282, 343] width 280 height 28
click at [234, 322] on h2 "Preparation Instruction" at bounding box center [212, 317] width 124 height 14
click at [268, 315] on icon at bounding box center [271, 317] width 6 height 6
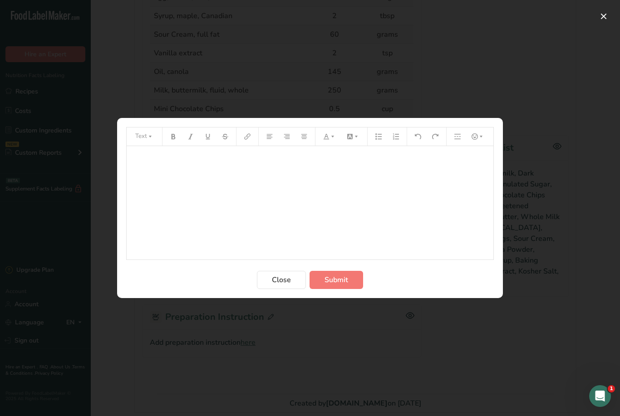
click at [141, 164] on p "﻿" at bounding box center [310, 158] width 358 height 11
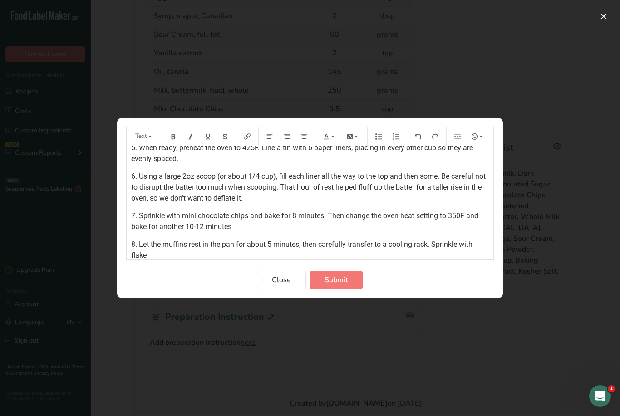
scroll to position [93, 0]
click at [345, 285] on span "Submit" at bounding box center [336, 280] width 24 height 11
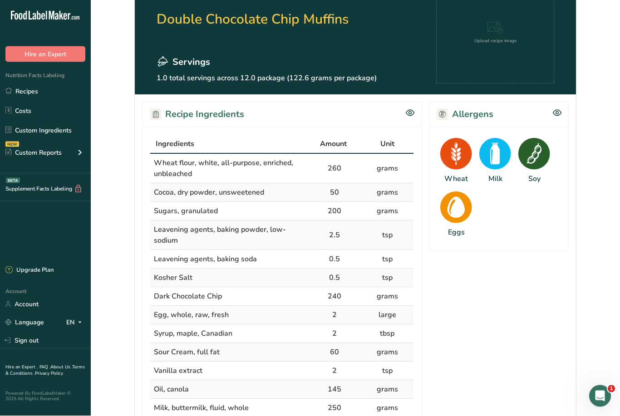
scroll to position [0, 0]
